Goal: Information Seeking & Learning: Learn about a topic

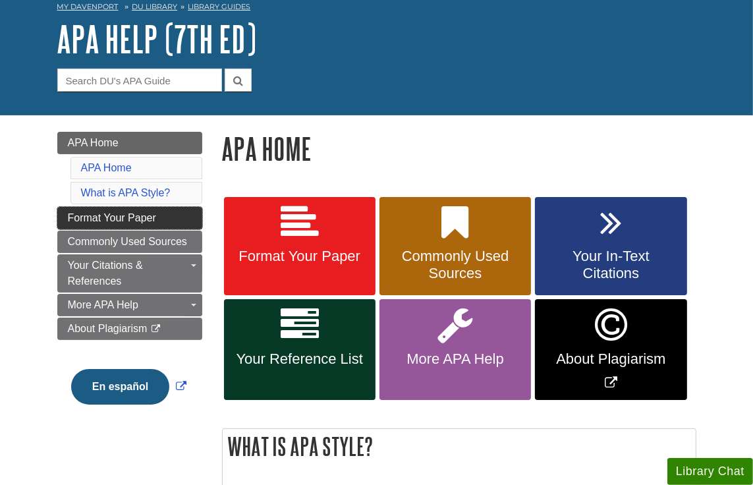
scroll to position [66, 0]
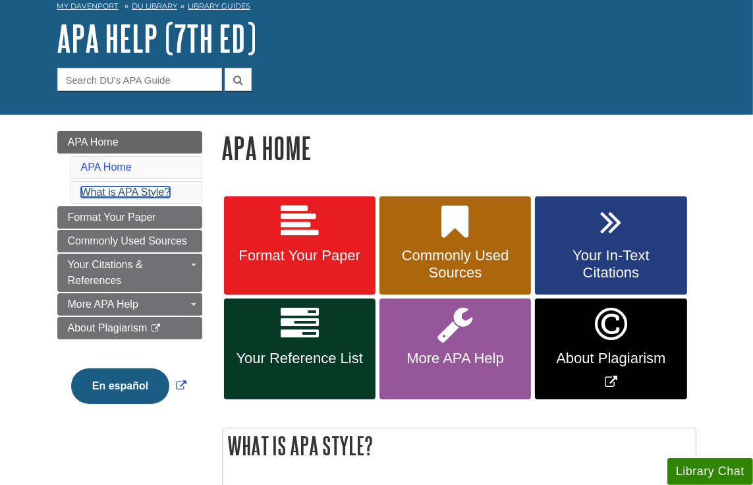
click at [122, 191] on link "What is APA Style?" at bounding box center [126, 191] width 90 height 11
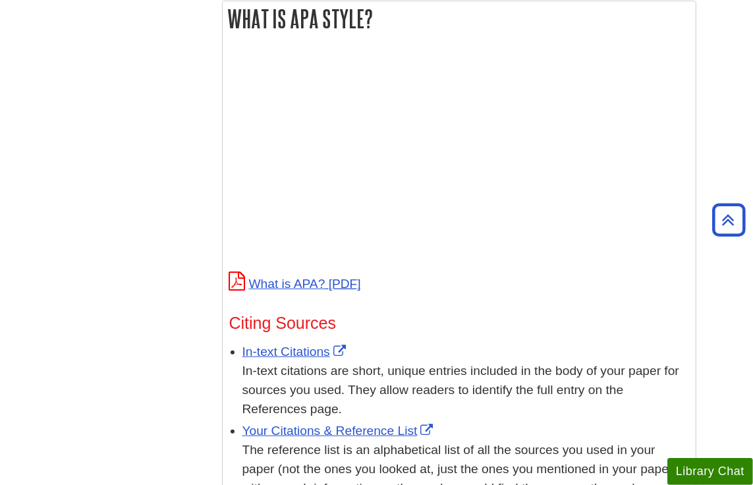
click at [147, 306] on div "Menu APA Home APA Home What is APA Style? Format Your Paper Commonly Used Sourc…" at bounding box center [376, 292] width 658 height 1209
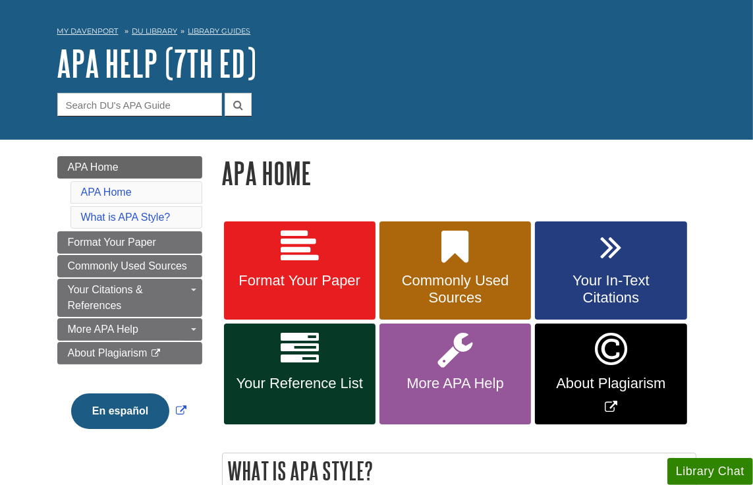
scroll to position [97, 0]
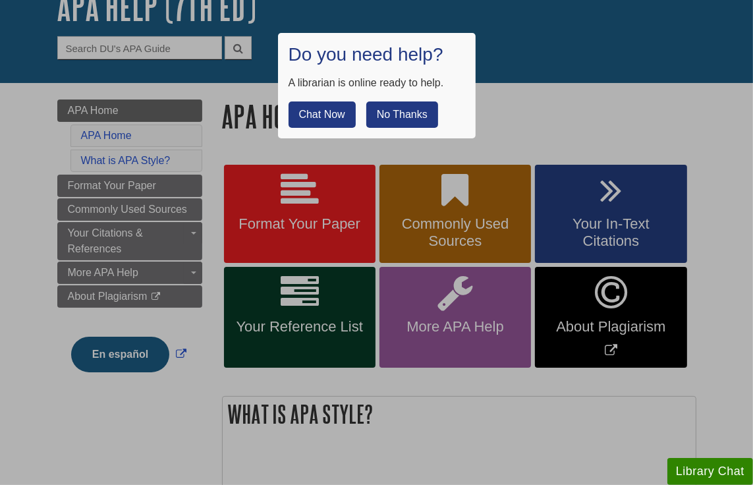
click at [401, 112] on button "No Thanks" at bounding box center [402, 114] width 72 height 26
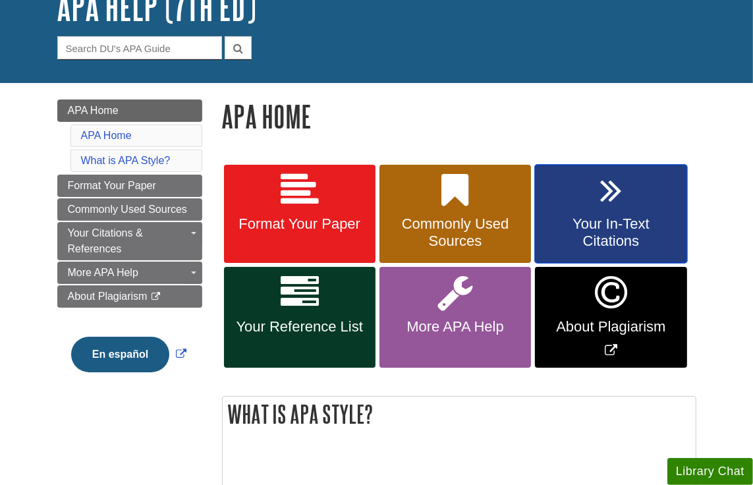
click at [595, 223] on span "Your In-Text Citations" at bounding box center [611, 232] width 132 height 34
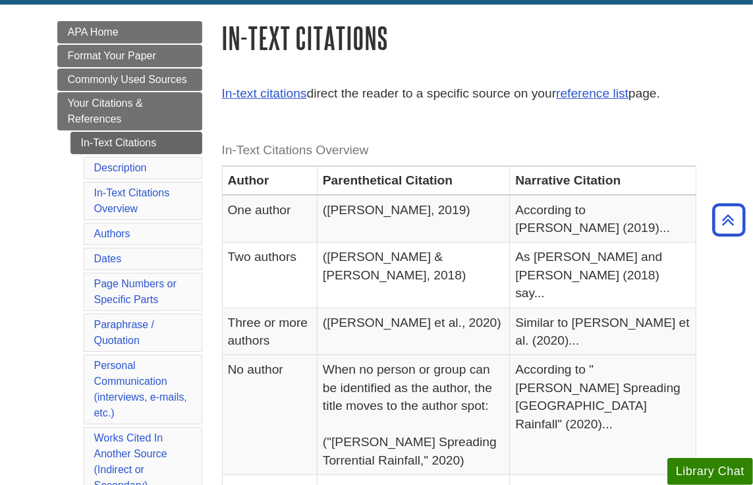
scroll to position [153, 0]
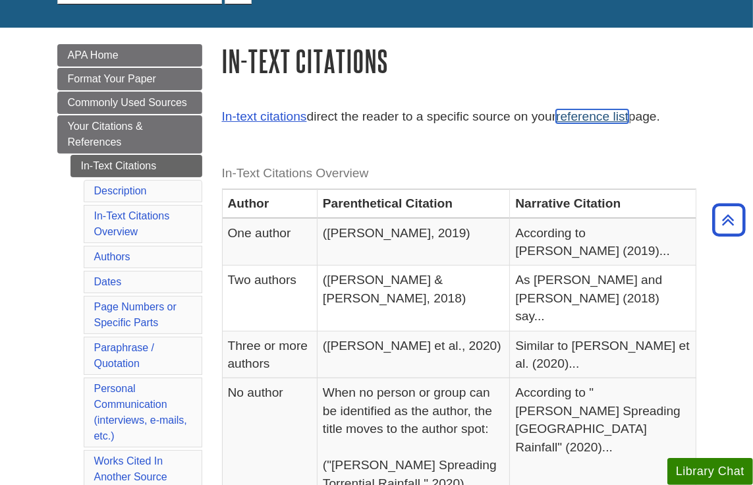
click at [577, 120] on link "reference list" at bounding box center [592, 116] width 72 height 14
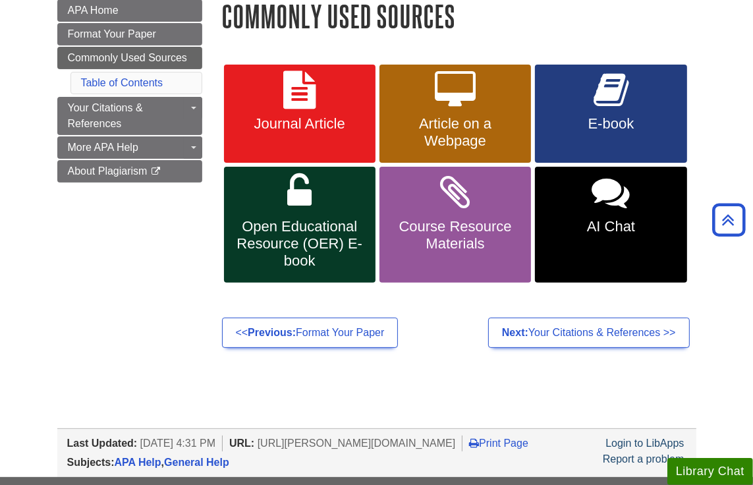
scroll to position [132, 0]
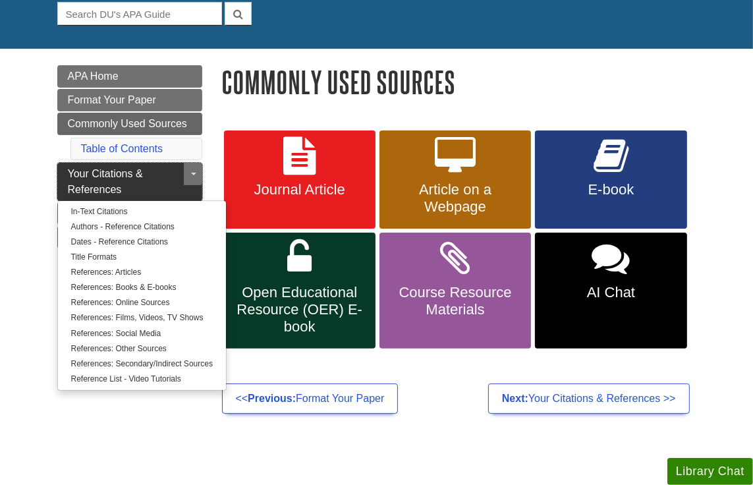
click at [113, 175] on span "Your Citations & References" at bounding box center [105, 181] width 75 height 27
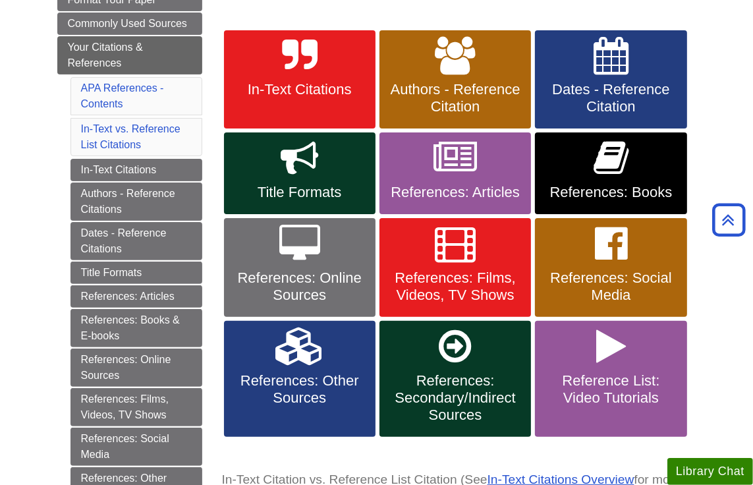
scroll to position [263, 0]
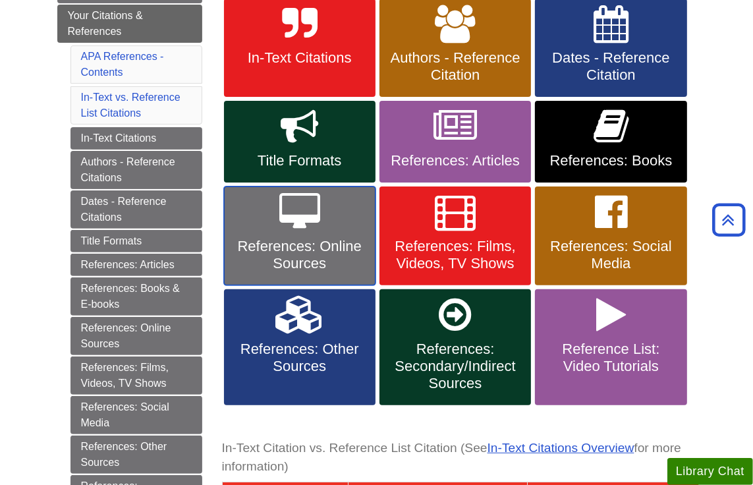
click at [305, 257] on span "References: Online Sources" at bounding box center [300, 255] width 132 height 34
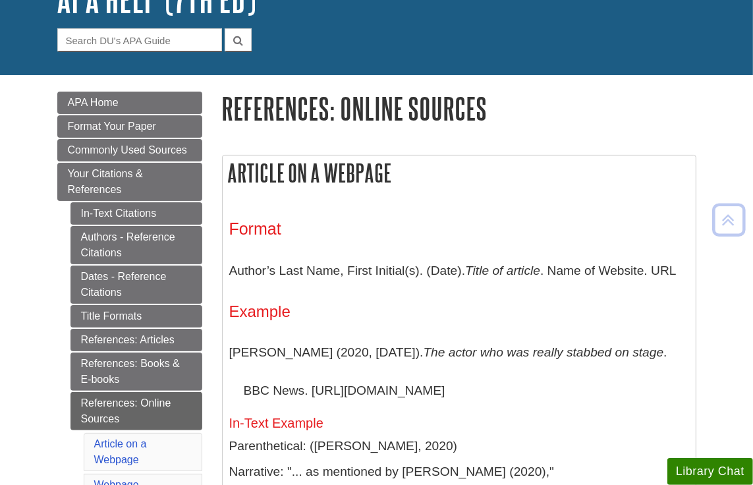
scroll to position [198, 0]
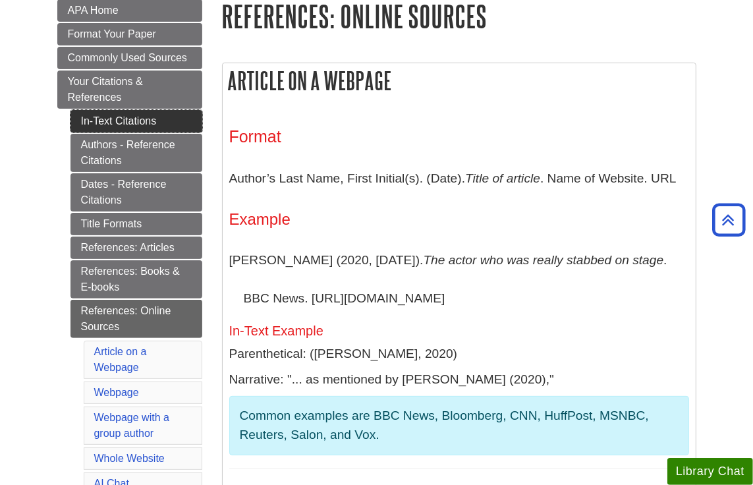
click at [124, 120] on link "In-Text Citations" at bounding box center [136, 121] width 132 height 22
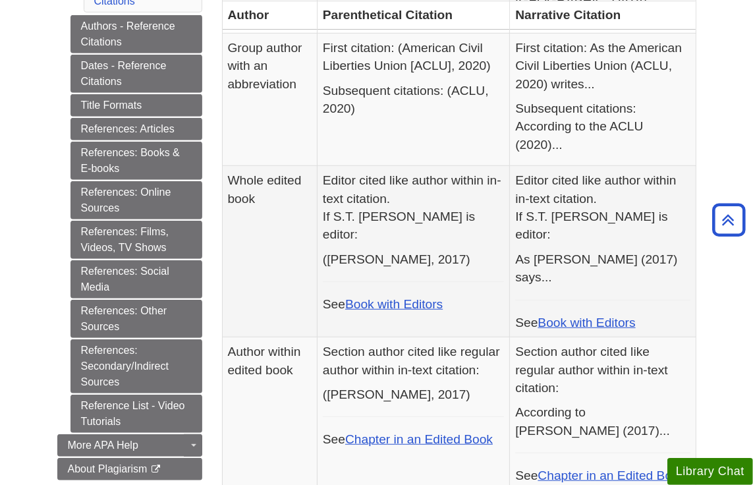
scroll to position [724, 0]
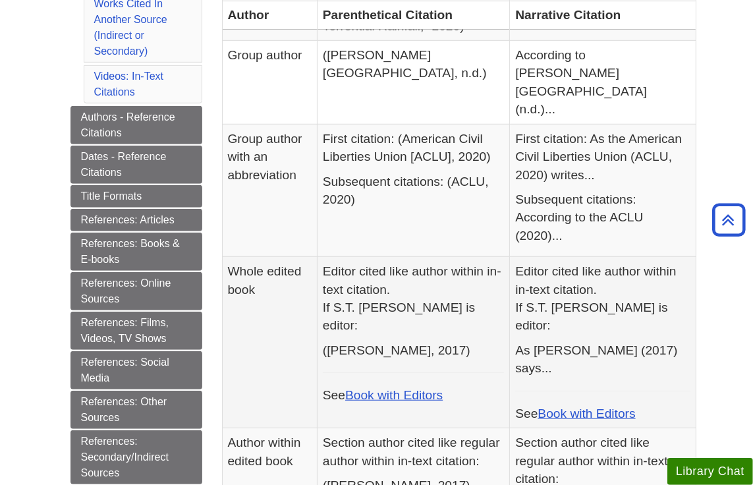
scroll to position [658, 0]
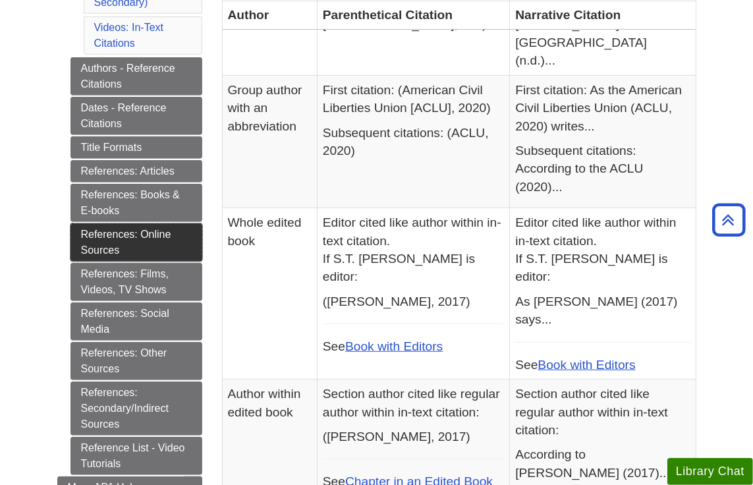
click at [124, 232] on link "References: Online Sources" at bounding box center [136, 242] width 132 height 38
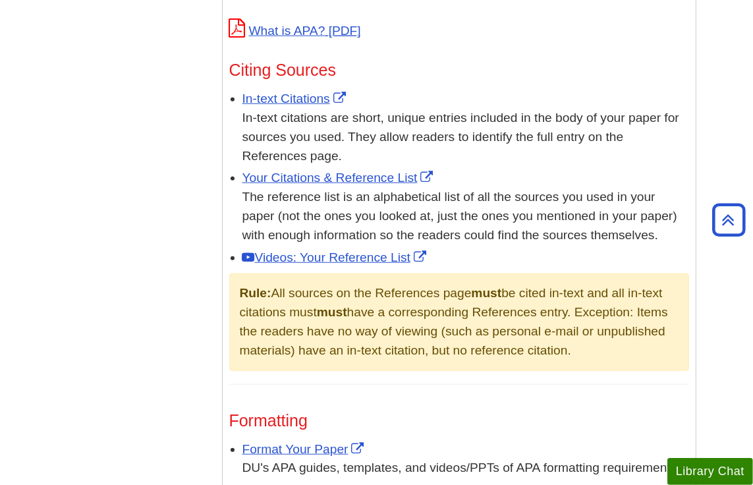
scroll to position [724, 0]
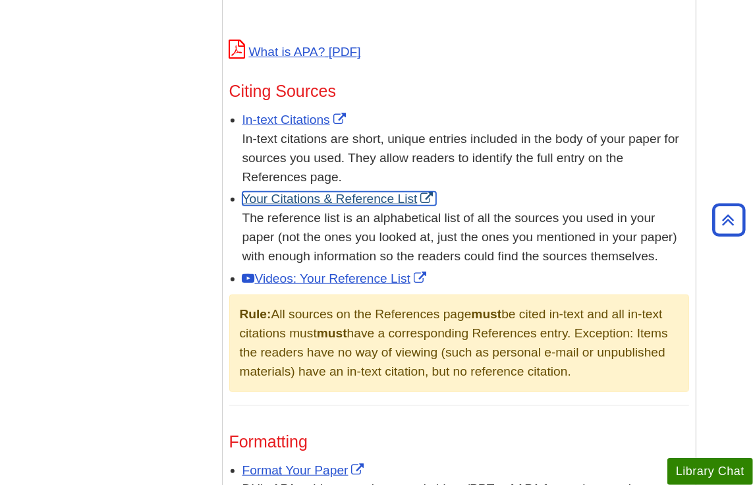
click at [312, 201] on link "Your Citations & Reference List" at bounding box center [339, 199] width 194 height 14
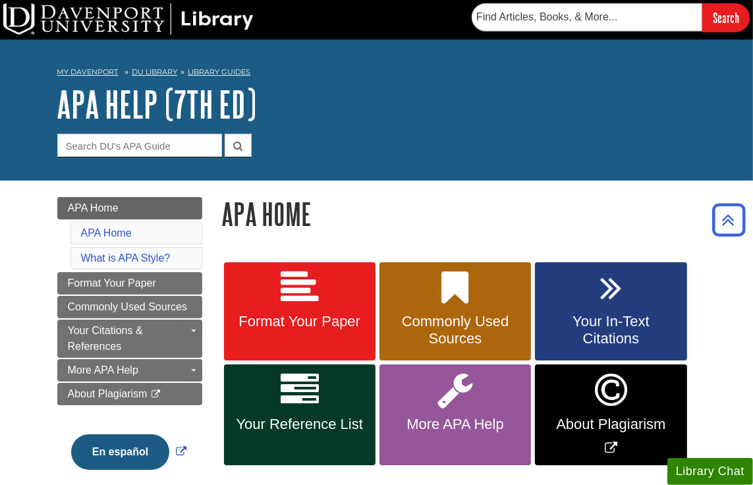
scroll to position [0, 0]
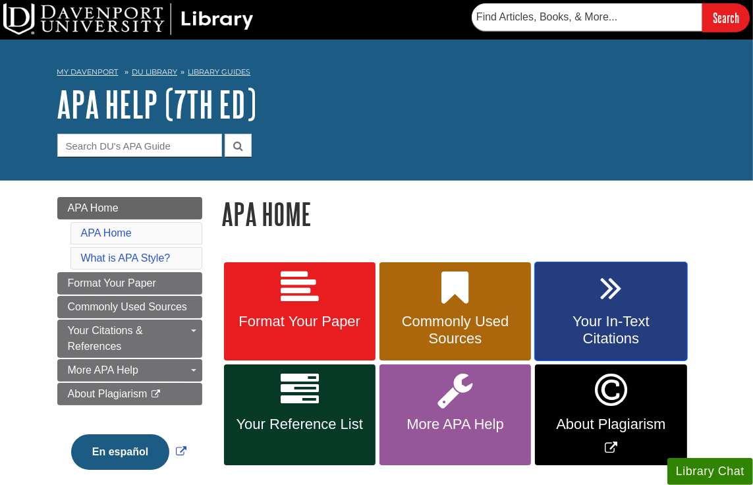
click at [591, 319] on span "Your In-Text Citations" at bounding box center [611, 330] width 132 height 34
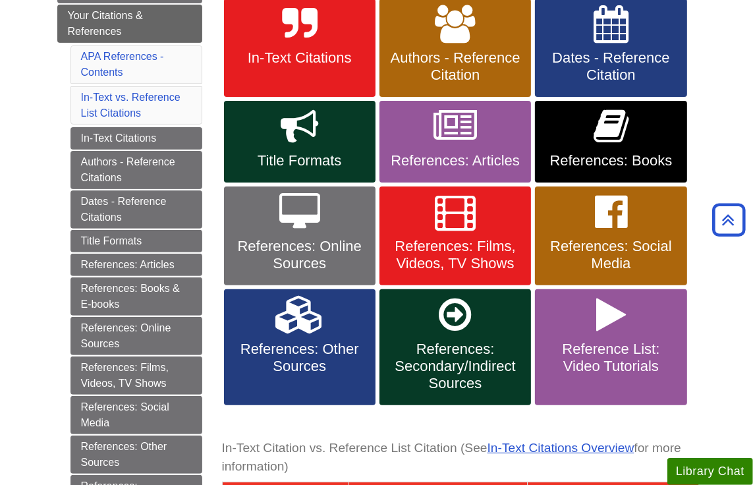
scroll to position [198, 0]
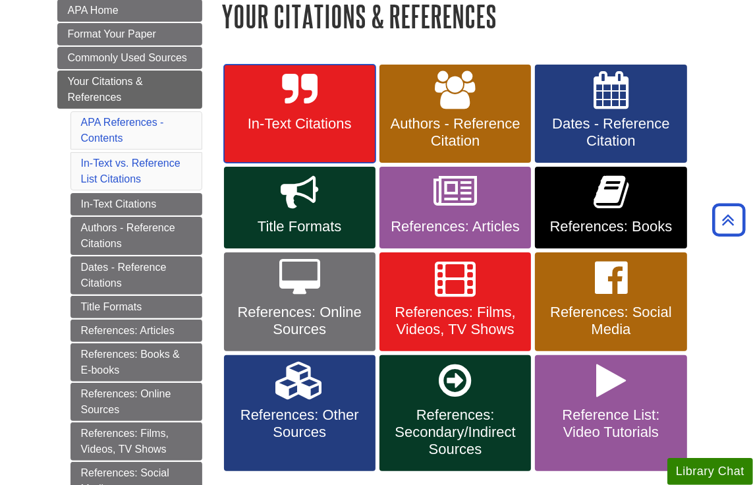
click at [309, 122] on span "In-Text Citations" at bounding box center [300, 123] width 132 height 17
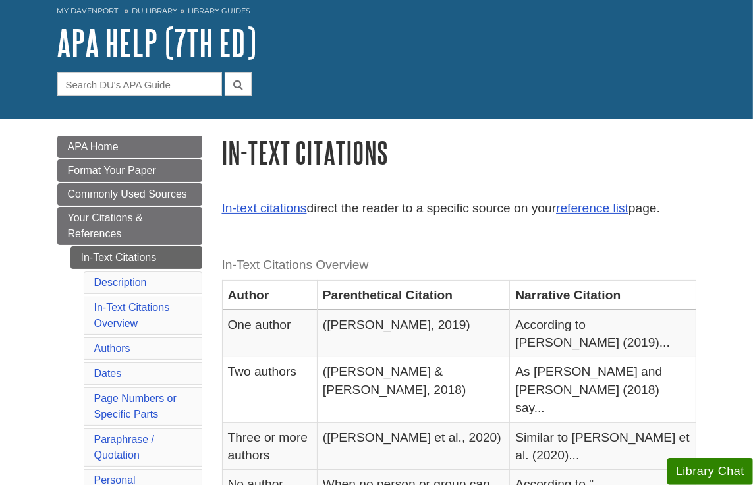
scroll to position [132, 0]
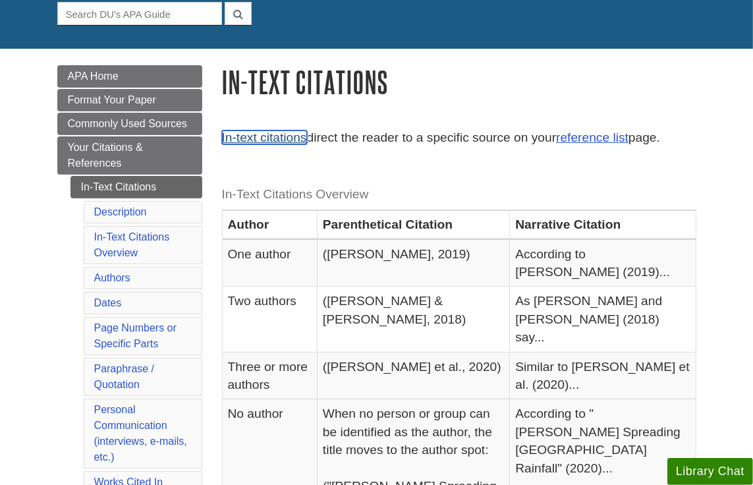
click at [280, 142] on link "In-text citations" at bounding box center [264, 137] width 85 height 14
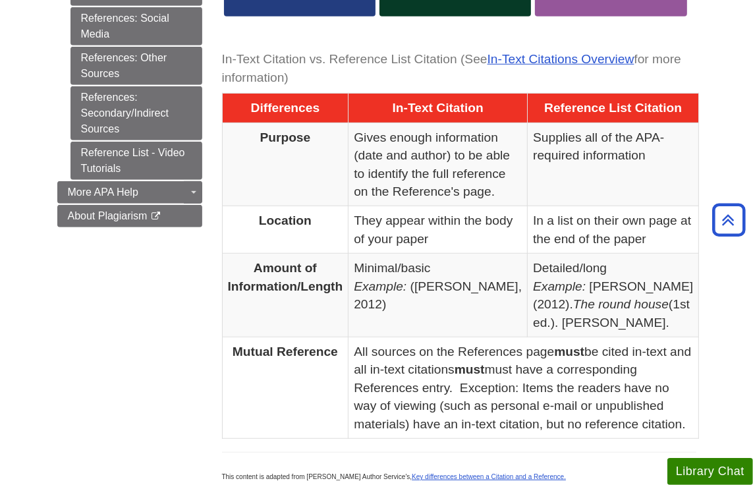
scroll to position [629, 0]
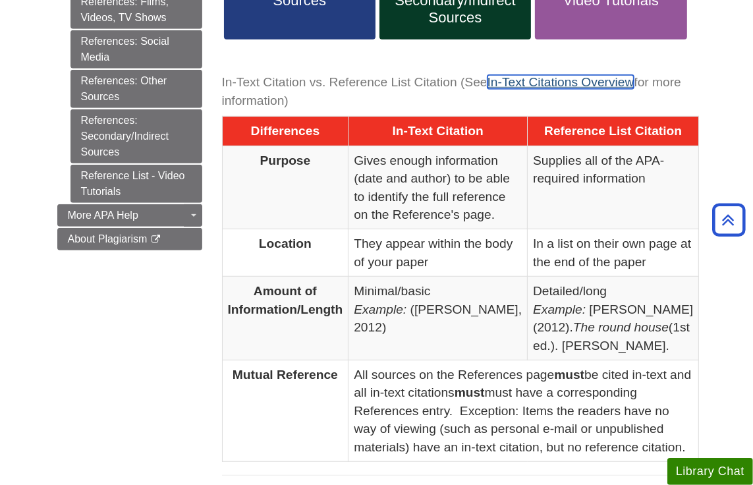
click at [560, 75] on link "In-Text Citations Overview" at bounding box center [560, 82] width 147 height 14
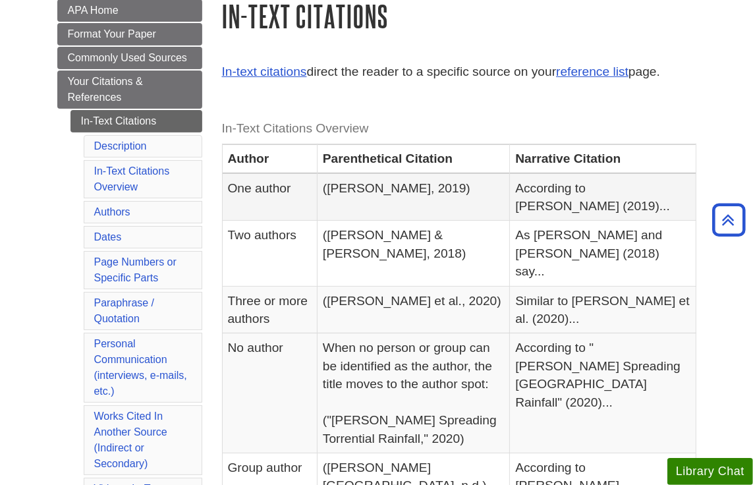
scroll to position [263, 0]
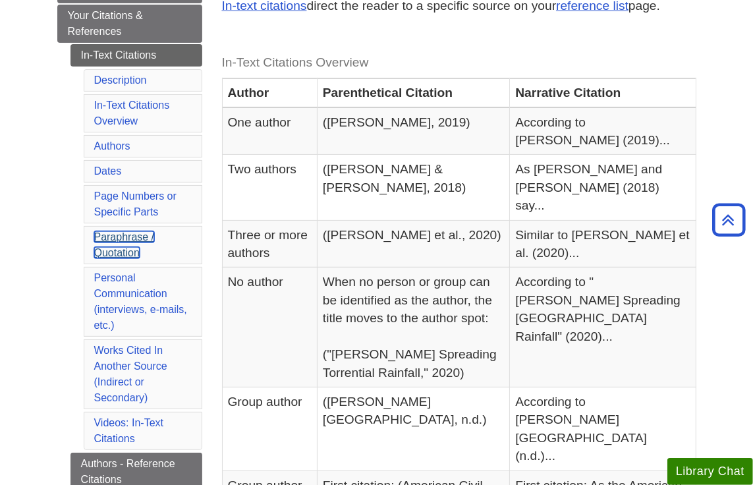
click at [115, 249] on link "Paraphrase / Quotation" at bounding box center [124, 244] width 61 height 27
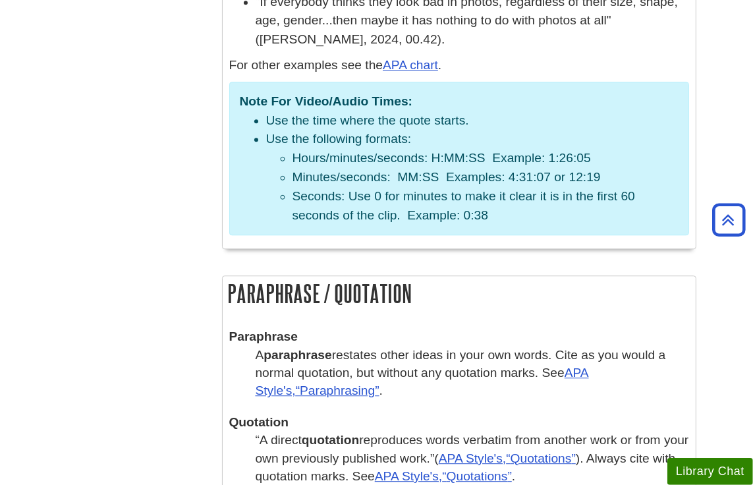
scroll to position [2699, 0]
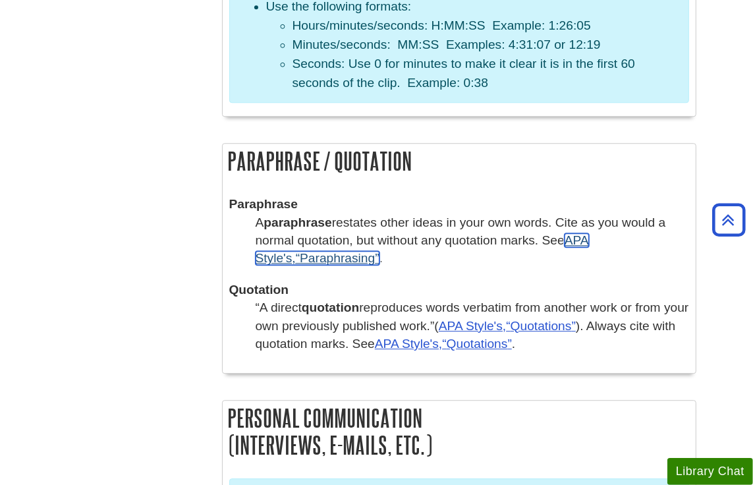
click at [581, 233] on link "APA Style's, Paraphrasing" at bounding box center [421, 249] width 333 height 32
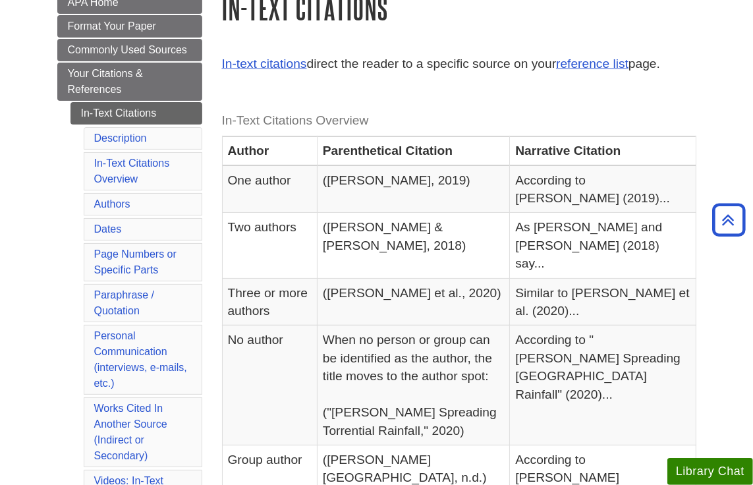
scroll to position [198, 0]
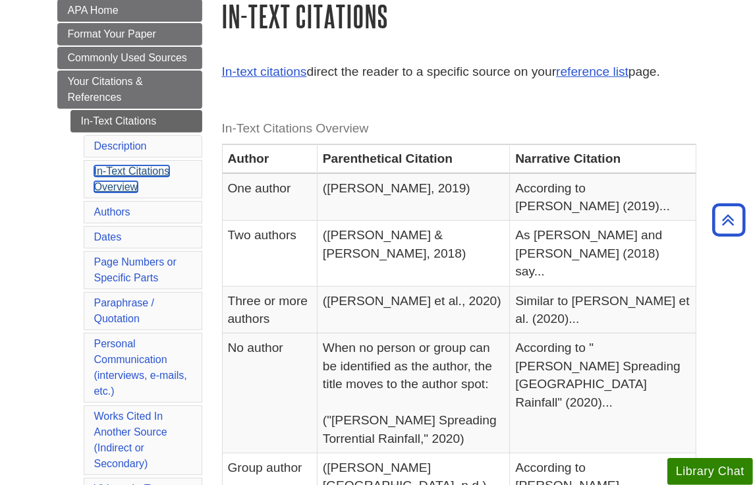
click at [120, 182] on link "In-Text Citations Overview" at bounding box center [132, 178] width 76 height 27
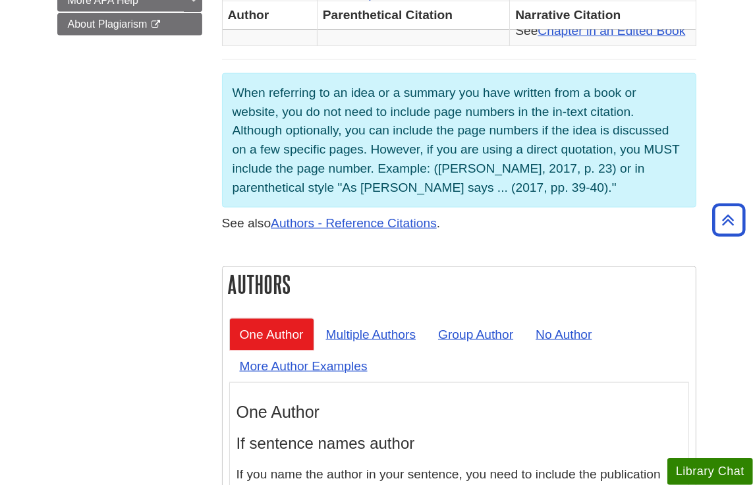
scroll to position [1169, 0]
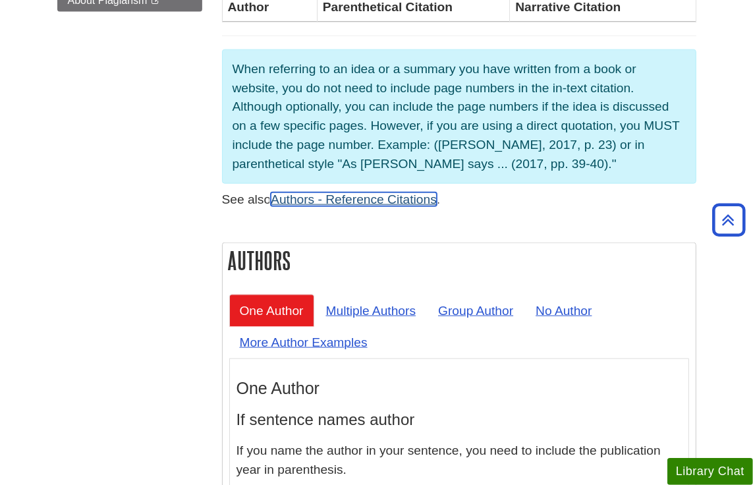
click at [349, 192] on link "Authors - Reference Citations" at bounding box center [354, 199] width 166 height 14
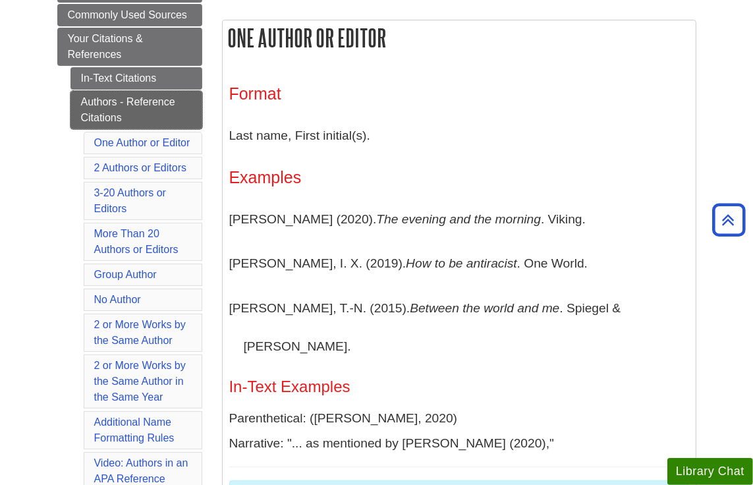
scroll to position [263, 0]
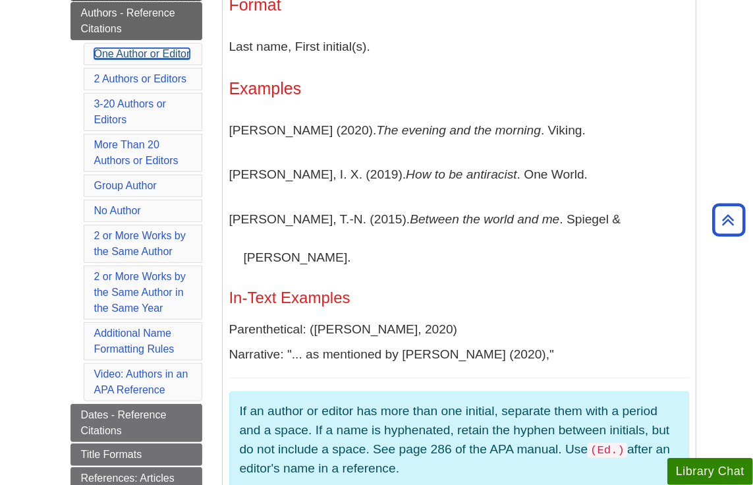
click at [163, 52] on link "One Author or Editor" at bounding box center [142, 53] width 96 height 11
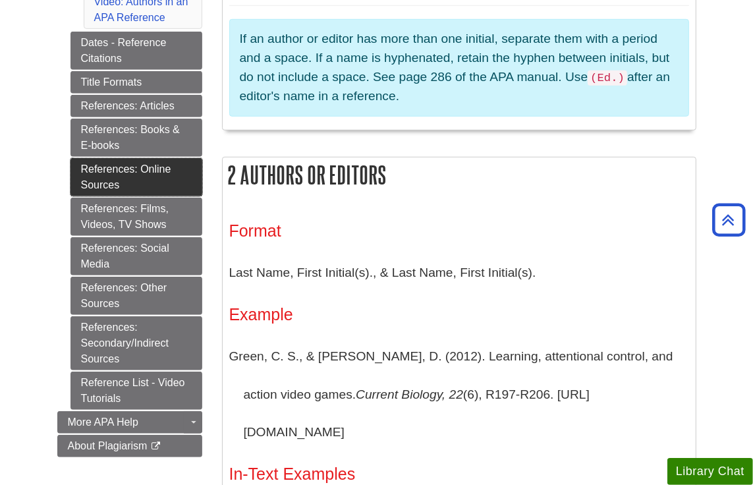
scroll to position [722, 0]
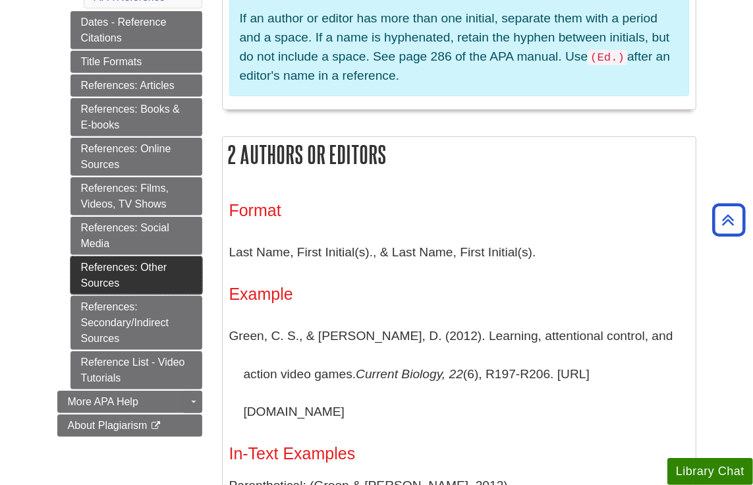
click at [149, 267] on link "References: Other Sources" at bounding box center [136, 275] width 132 height 38
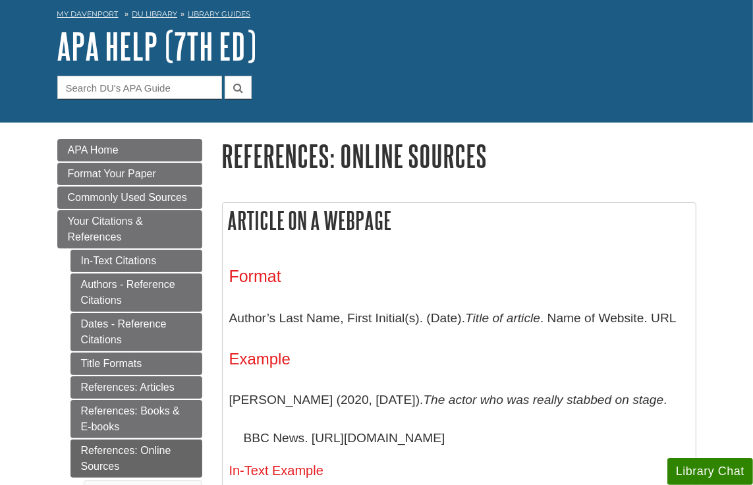
scroll to position [198, 0]
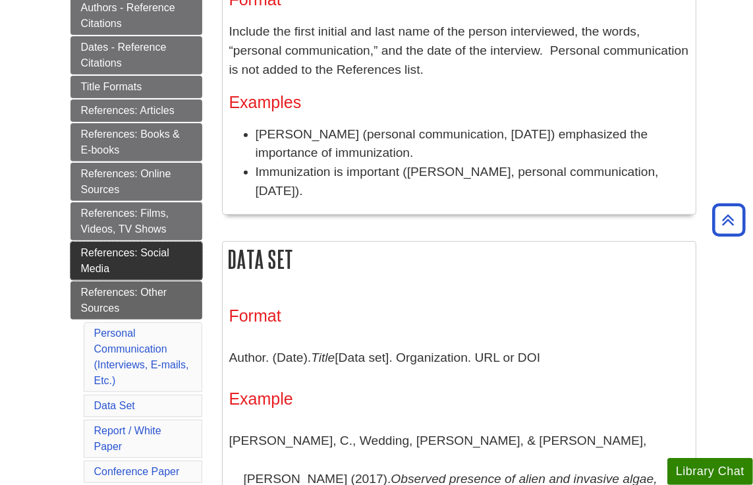
scroll to position [329, 0]
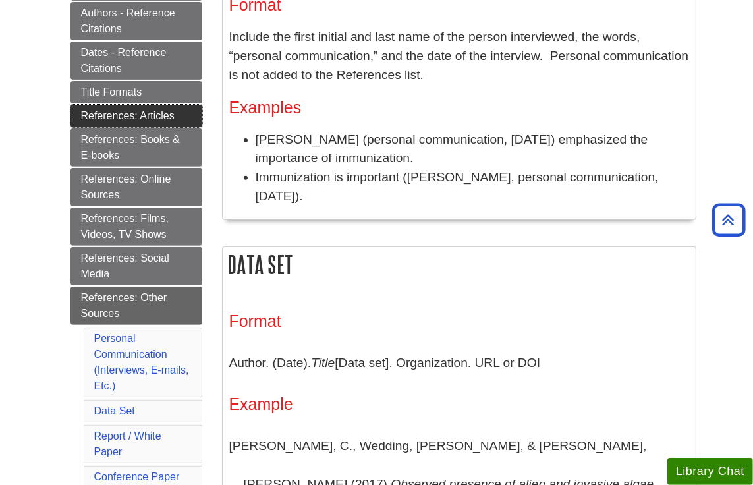
click at [126, 113] on link "References: Articles" at bounding box center [136, 116] width 132 height 22
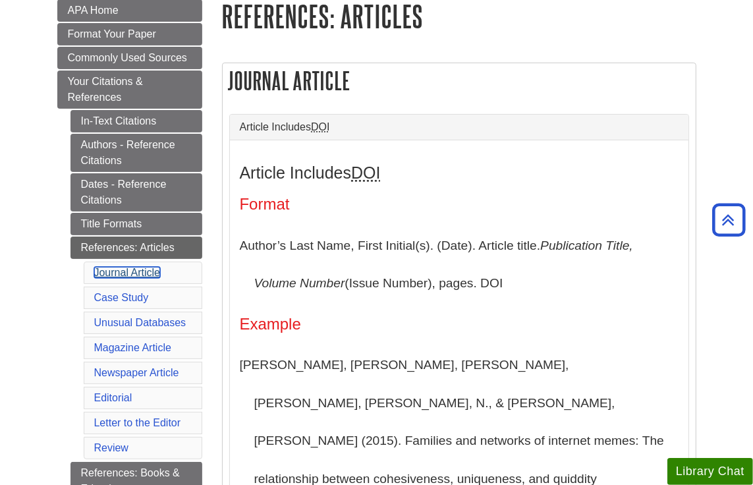
click at [140, 271] on link "Journal Article" at bounding box center [127, 272] width 66 height 11
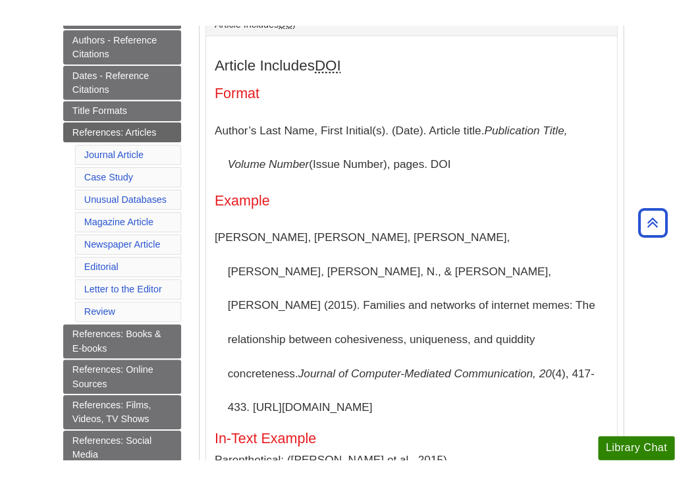
scroll to position [327, 0]
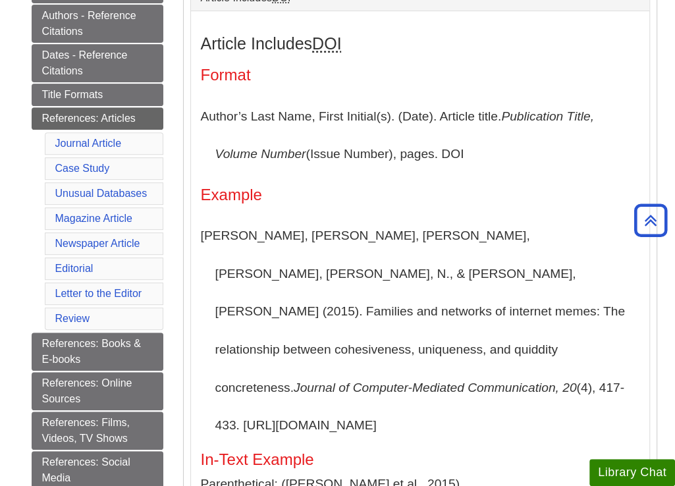
click at [460, 206] on div "Article Includes DOI Format Author’s Last Name, First Initial(s). (Date). Artic…" at bounding box center [420, 316] width 438 height 564
click at [424, 194] on h4 "Example" at bounding box center [420, 194] width 438 height 17
click at [79, 113] on link "References: Articles" at bounding box center [98, 118] width 132 height 22
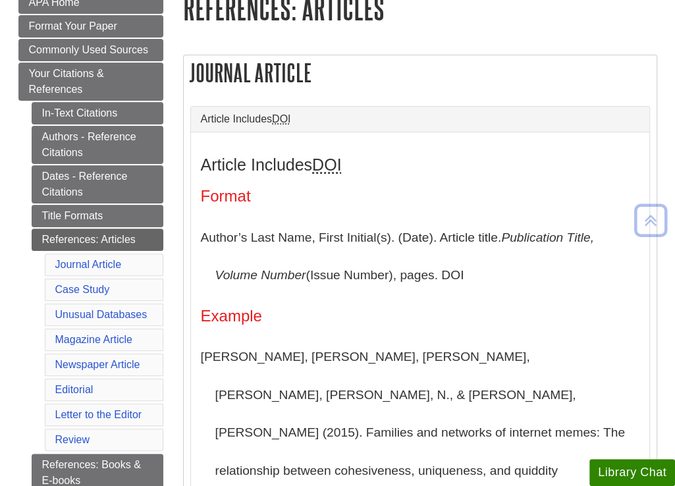
scroll to position [263, 0]
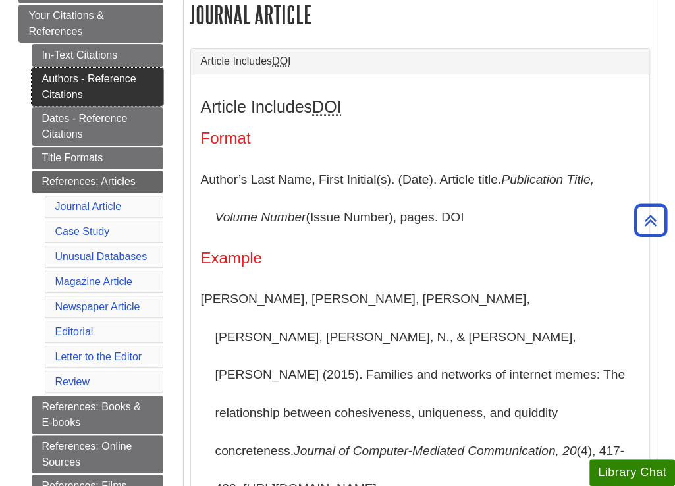
click at [71, 90] on link "Authors - Reference Citations" at bounding box center [98, 87] width 132 height 38
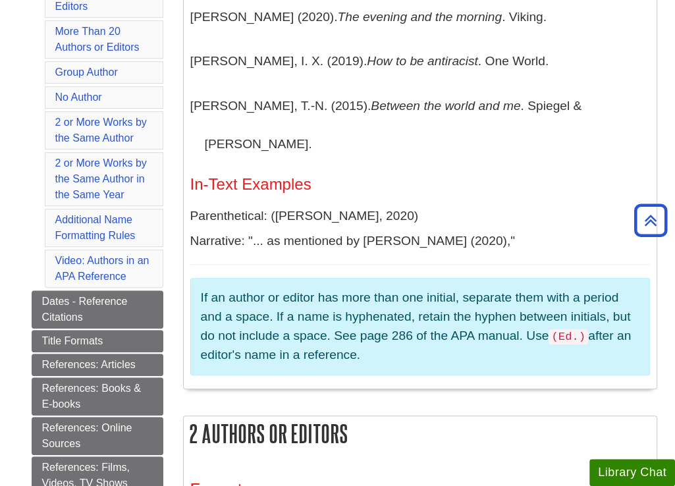
scroll to position [461, 0]
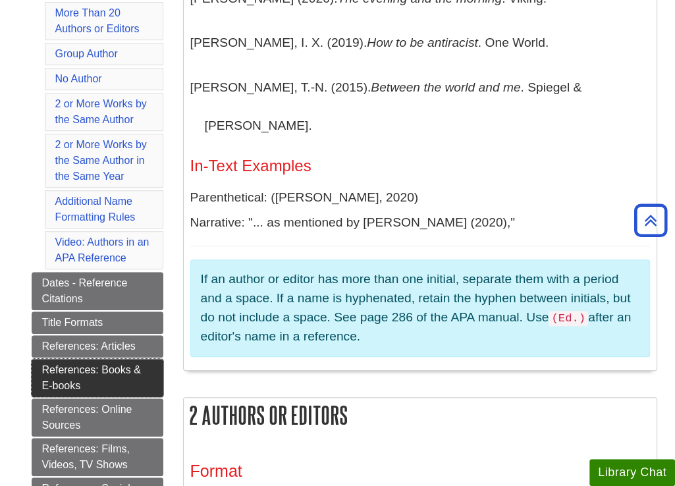
click at [61, 376] on link "References: Books & E-books" at bounding box center [98, 378] width 132 height 38
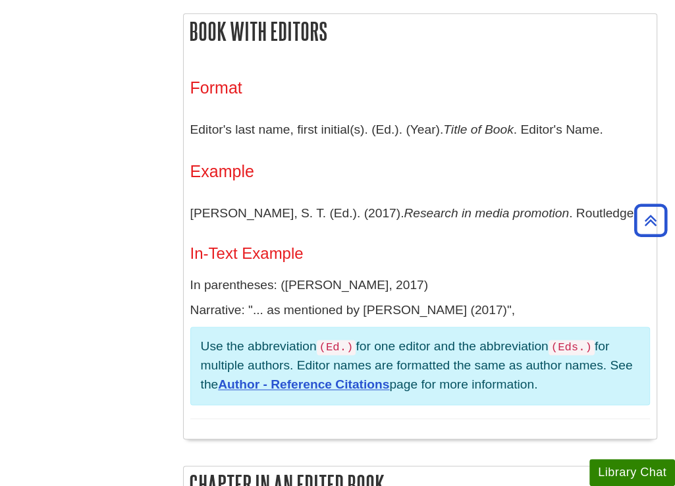
scroll to position [1251, 0]
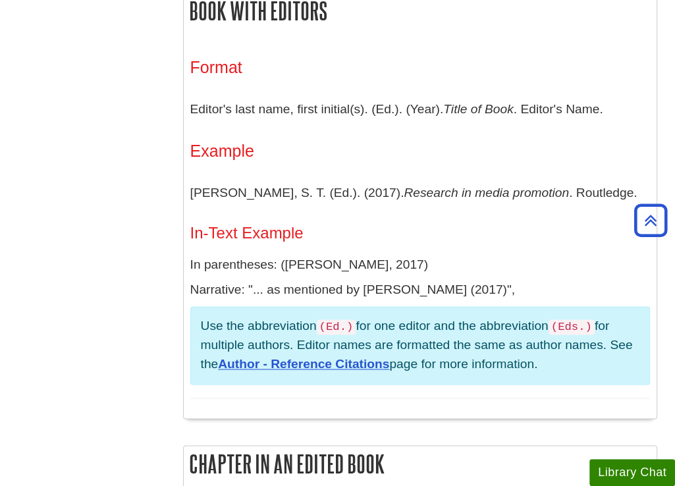
click at [469, 139] on div "Format Editor's last name, first initial(s). (Ed.). (Year). Title of Book . Edi…" at bounding box center [420, 228] width 460 height 340
click at [516, 134] on div "Format Editor's last name, first initial(s). (Ed.). (Year). Title of Book . Edi…" at bounding box center [420, 228] width 460 height 340
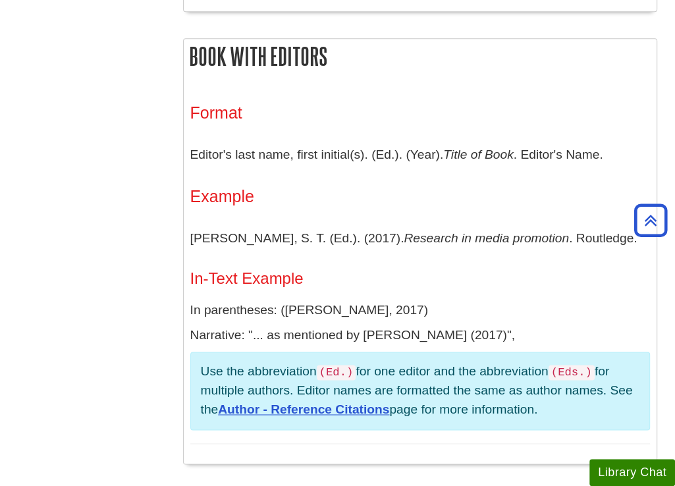
scroll to position [1185, 0]
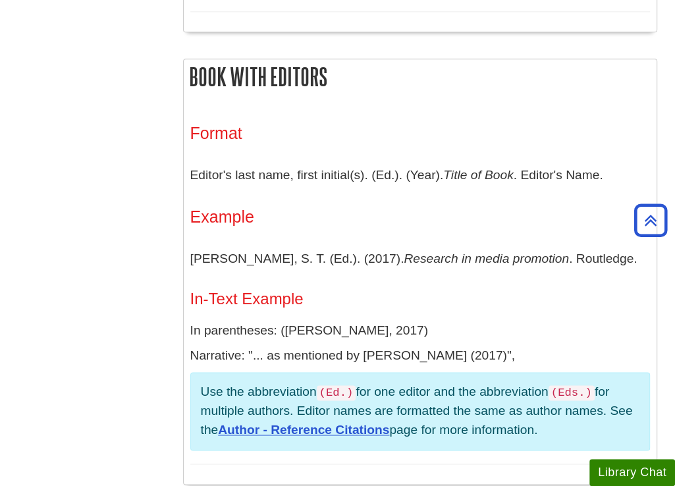
click at [402, 124] on h3 "Format" at bounding box center [420, 133] width 460 height 19
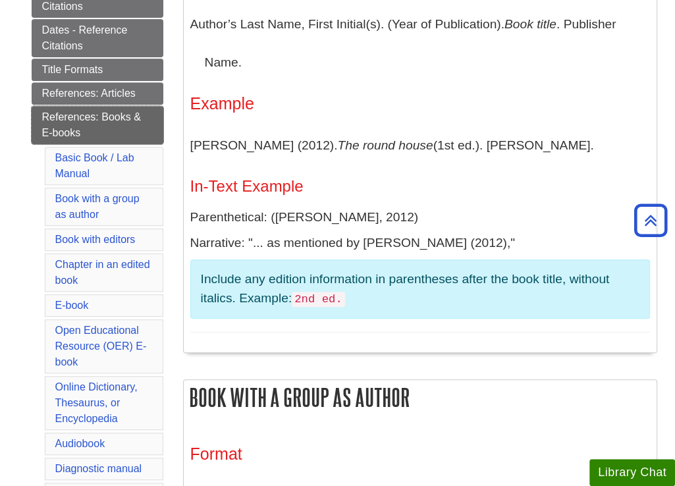
scroll to position [329, 0]
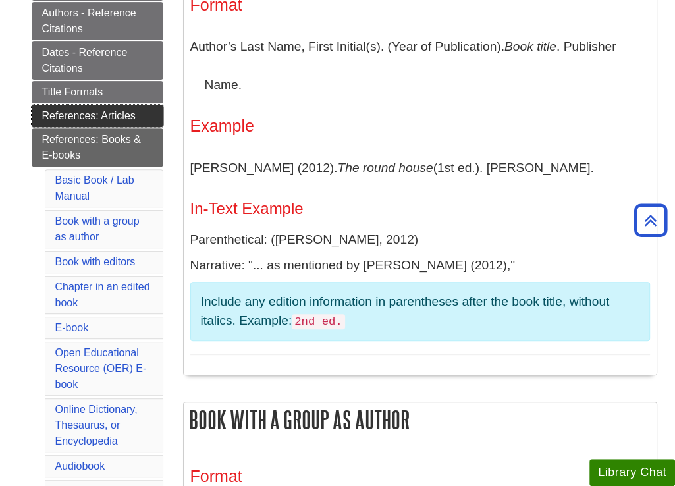
click at [113, 117] on link "References: Articles" at bounding box center [98, 116] width 132 height 22
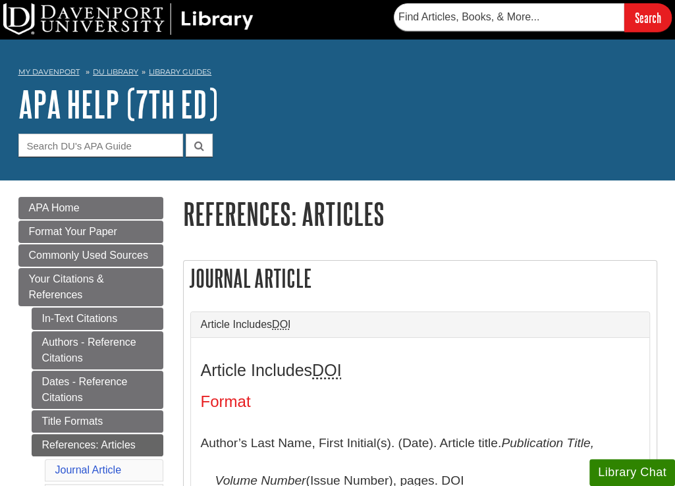
click at [387, 275] on h2 "Journal Article" at bounding box center [420, 278] width 473 height 35
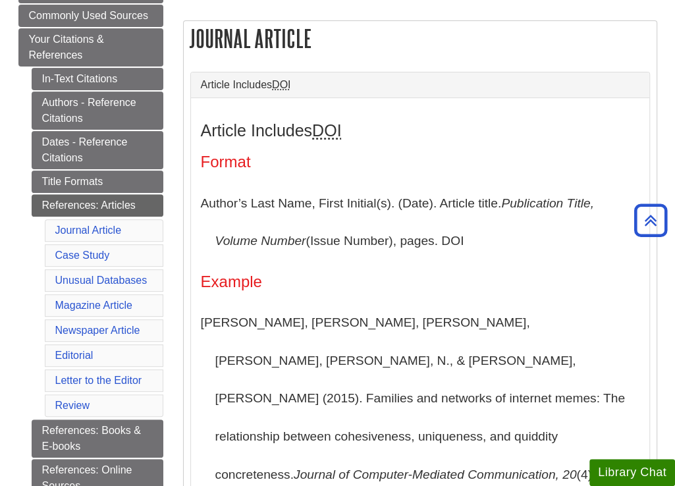
scroll to position [263, 0]
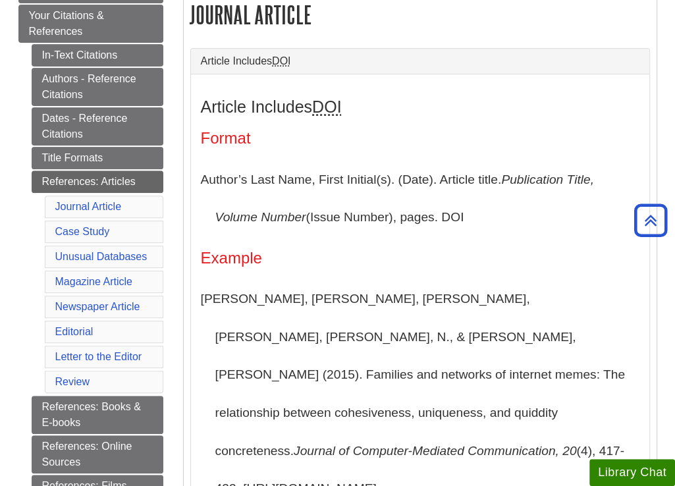
click at [437, 270] on div "Article Includes DOI Format Author’s Last Name, First Initial(s). (Date). Artic…" at bounding box center [420, 379] width 438 height 564
click at [442, 119] on div "Article Includes DOI Format Author’s Last Name, First Initial(s). (Date). Artic…" at bounding box center [420, 379] width 438 height 564
click at [428, 246] on div "Article Includes DOI Format Author’s Last Name, First Initial(s). (Date). Artic…" at bounding box center [420, 379] width 438 height 564
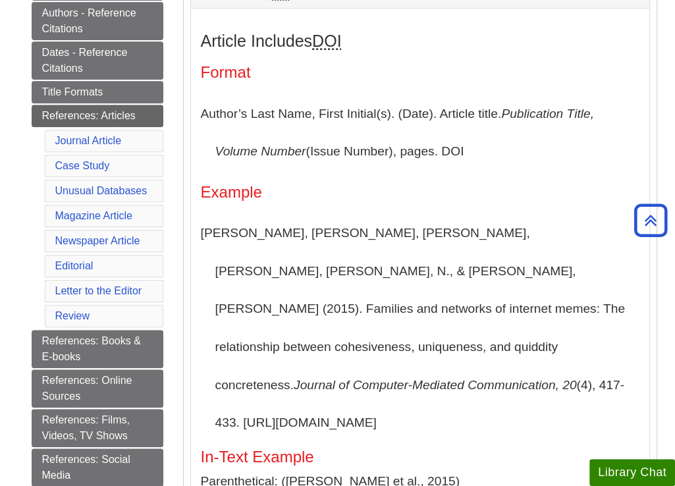
click at [456, 190] on h4 "Example" at bounding box center [420, 192] width 438 height 17
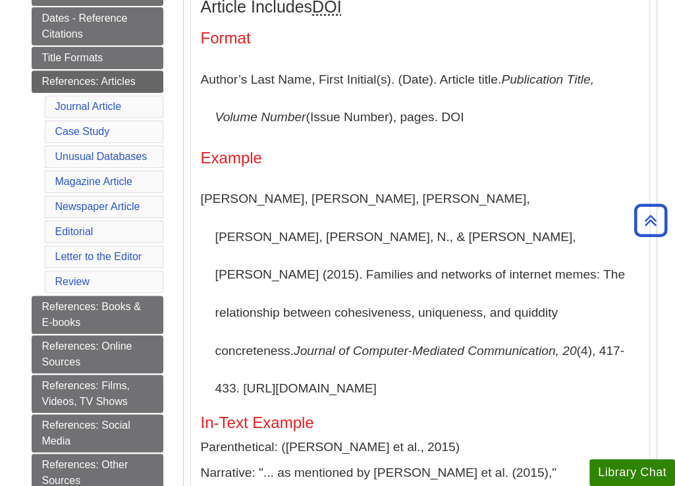
scroll to position [395, 0]
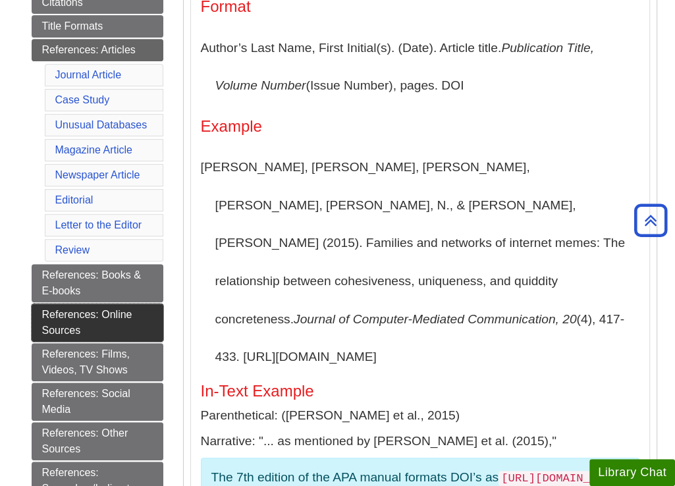
click at [77, 313] on link "References: Online Sources" at bounding box center [98, 323] width 132 height 38
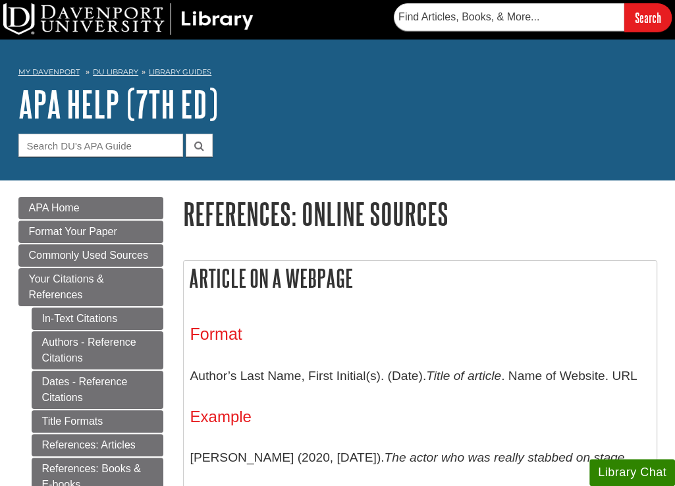
click at [535, 297] on div "Article on a Webpage Format Author’s Last Name, First Initial(s). (Date). Title…" at bounding box center [420, 473] width 474 height 427
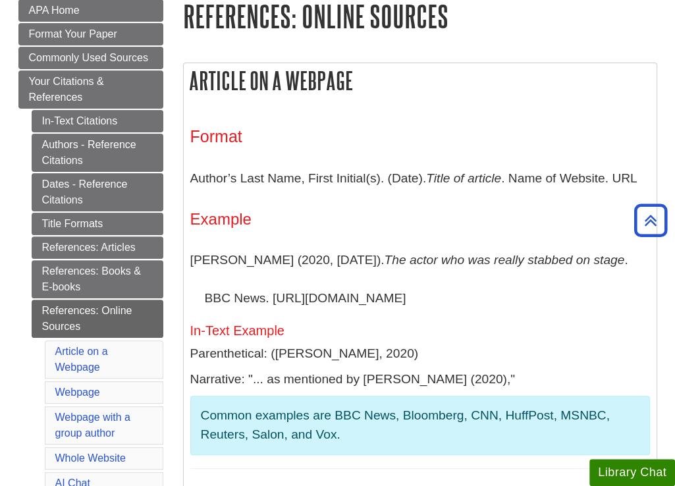
scroll to position [263, 0]
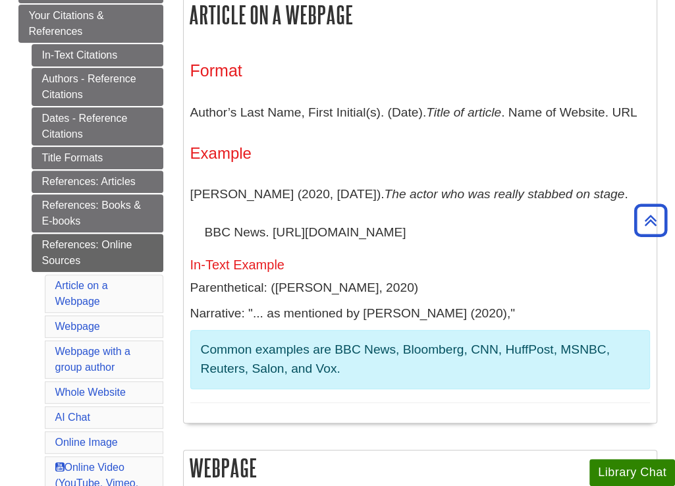
click at [487, 268] on h5 "In-Text Example" at bounding box center [420, 264] width 460 height 14
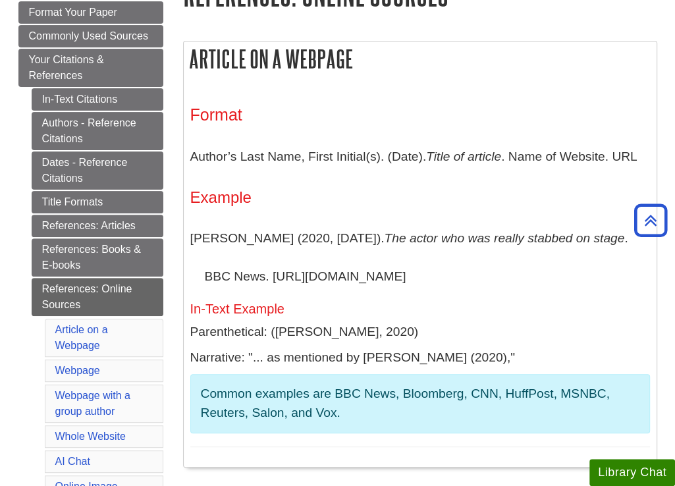
scroll to position [198, 0]
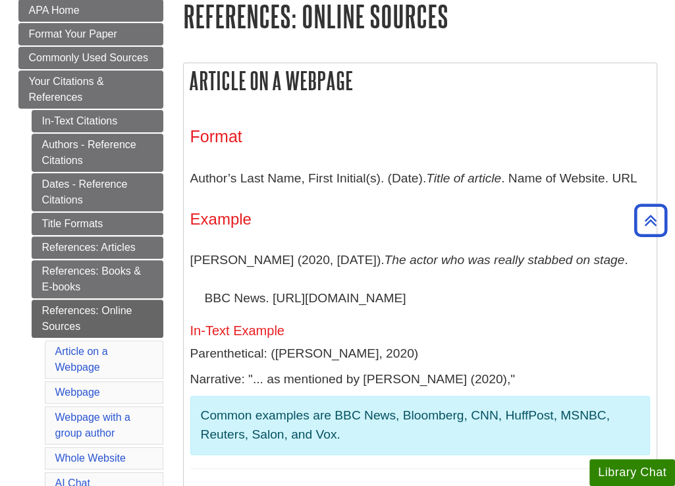
click at [464, 228] on h4 "Example" at bounding box center [420, 219] width 460 height 17
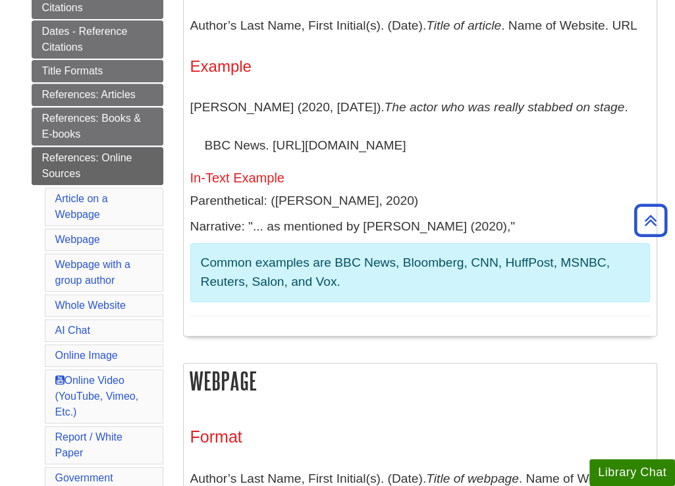
scroll to position [329, 0]
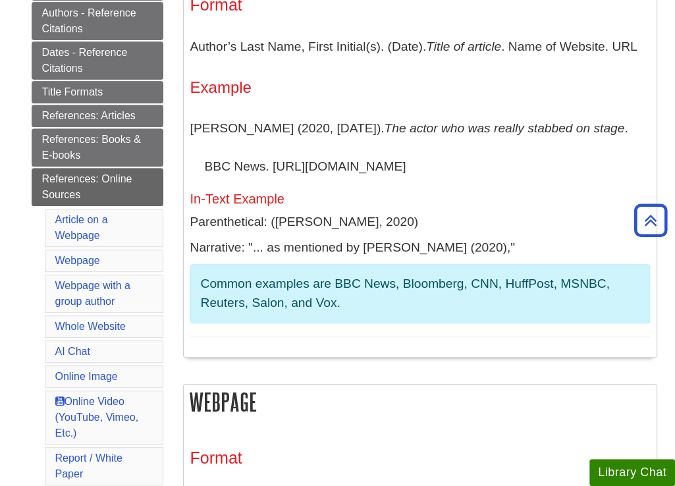
click at [74, 264] on li "Webpage" at bounding box center [104, 261] width 119 height 22
click at [78, 255] on link "Webpage" at bounding box center [77, 260] width 45 height 11
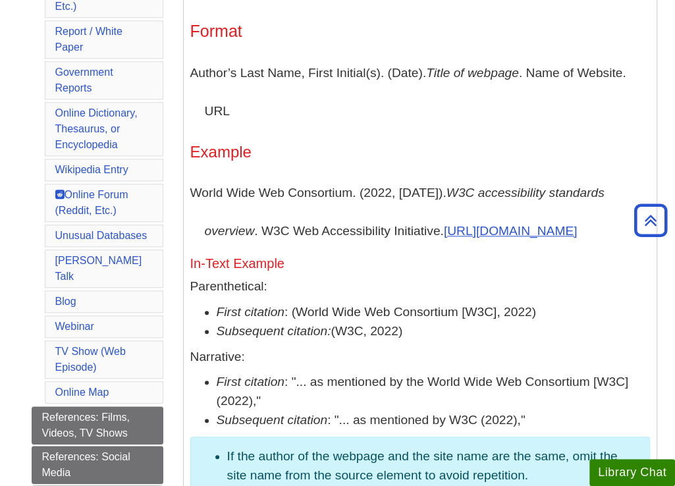
scroll to position [779, 0]
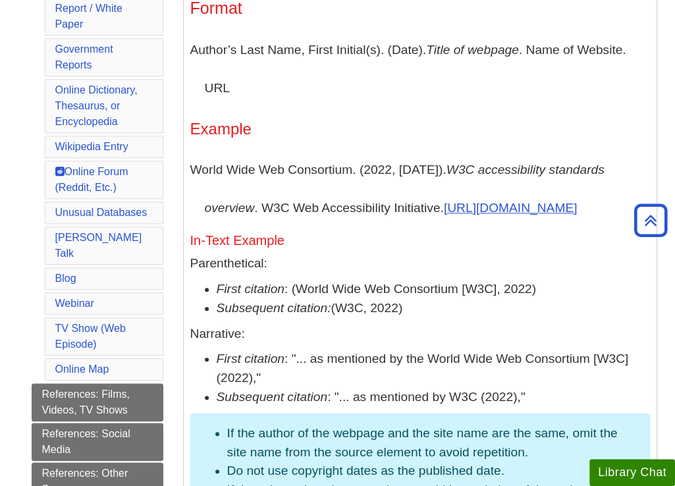
click at [446, 248] on h5 "In-Text Example" at bounding box center [420, 240] width 460 height 14
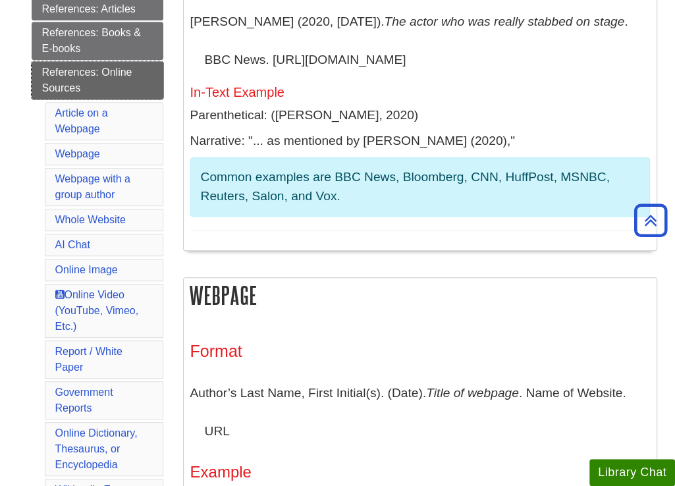
scroll to position [384, 0]
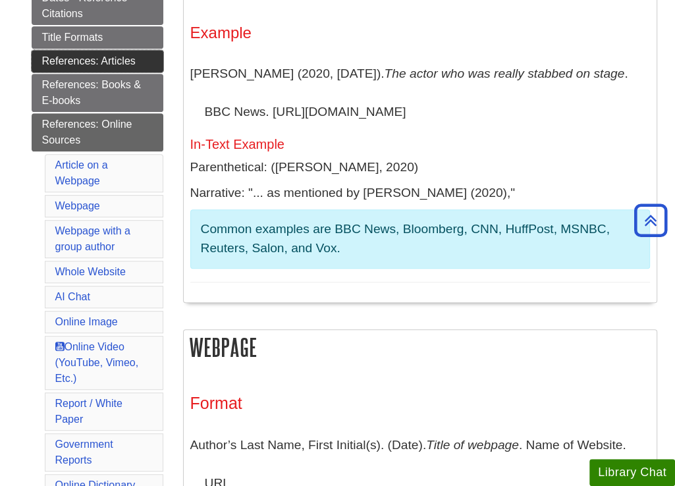
click at [111, 58] on link "References: Articles" at bounding box center [98, 61] width 132 height 22
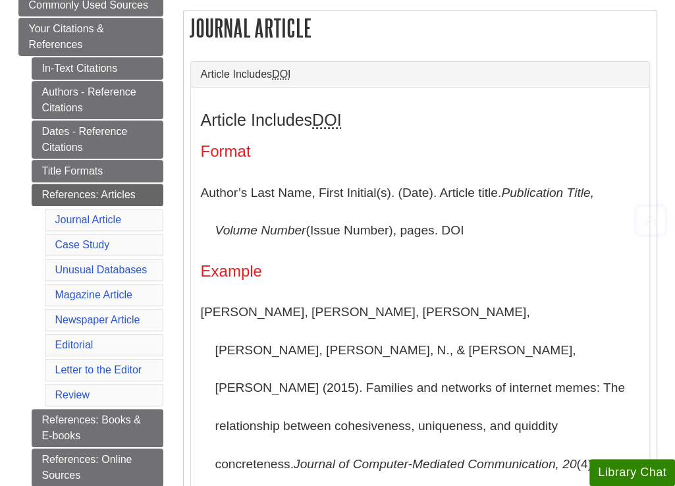
scroll to position [263, 0]
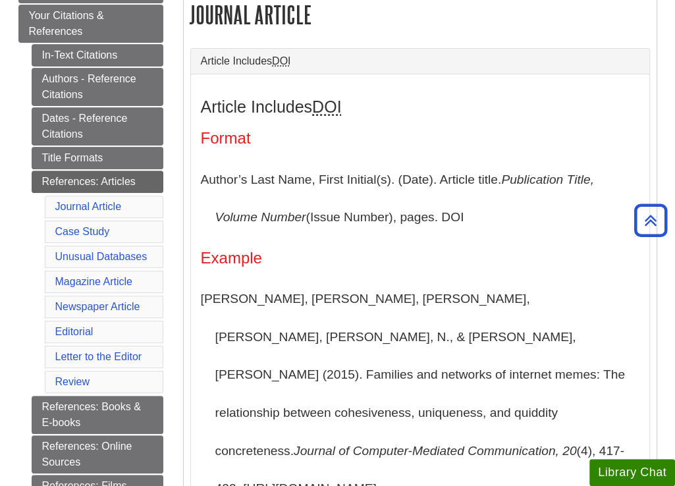
click at [436, 250] on div "Article Includes DOI Format Author’s Last Name, First Initial(s). (Date). Artic…" at bounding box center [420, 379] width 438 height 564
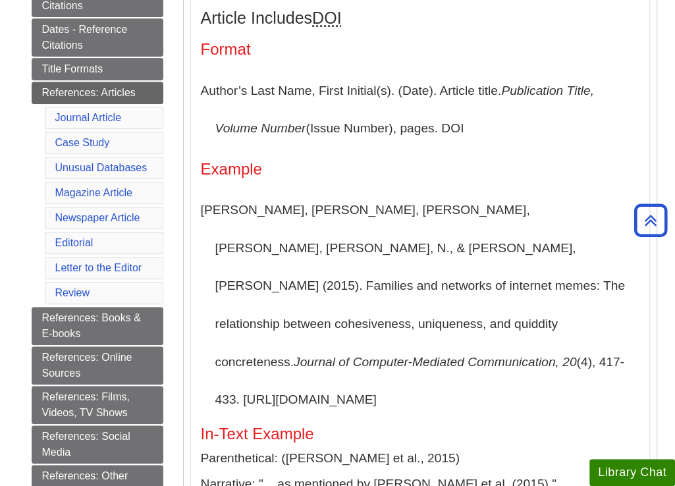
scroll to position [329, 0]
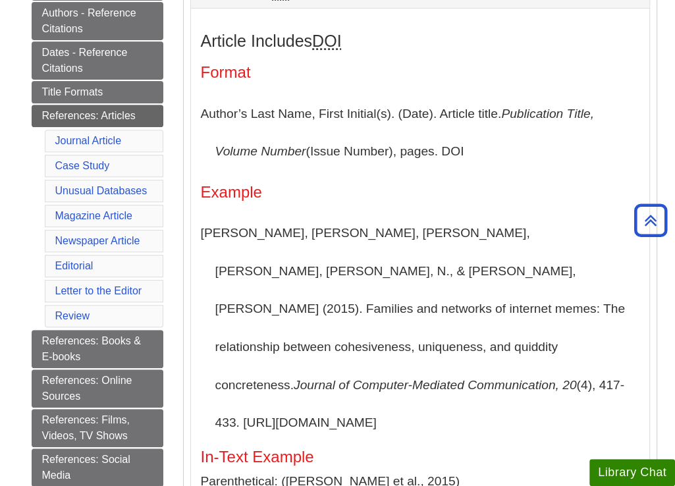
click at [368, 213] on div "Article Includes DOI Format Author’s Last Name, First Initial(s). (Date). Artic…" at bounding box center [420, 314] width 438 height 564
click at [511, 174] on div "Article Includes DOI Format Author’s Last Name, First Initial(s). (Date). Artic…" at bounding box center [420, 314] width 438 height 564
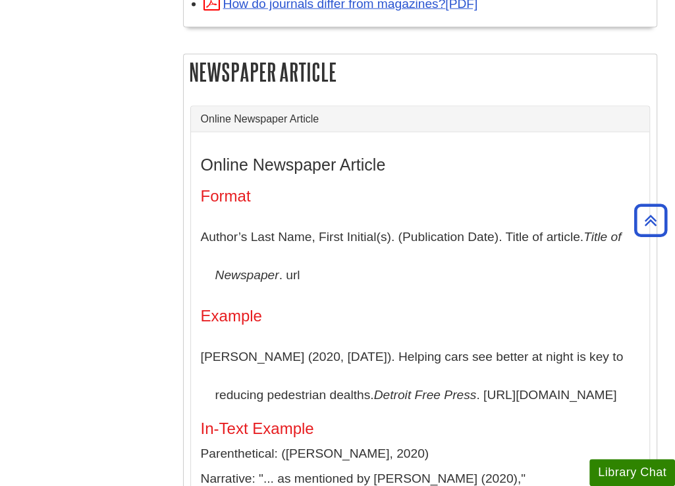
scroll to position [2041, 0]
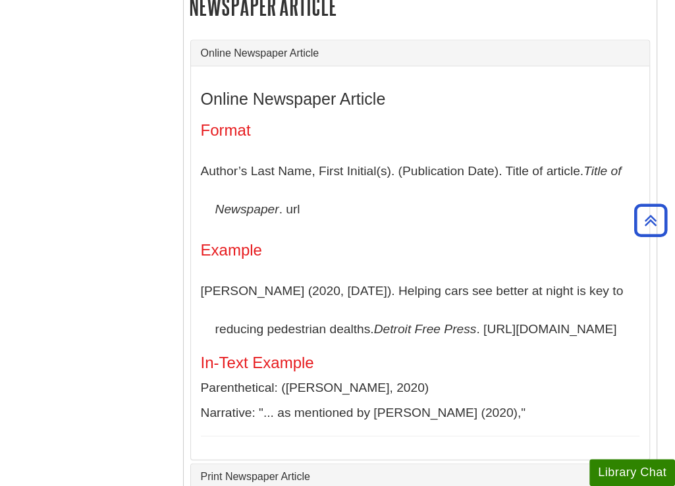
click at [482, 359] on h5 "In-Text Example" at bounding box center [420, 362] width 438 height 17
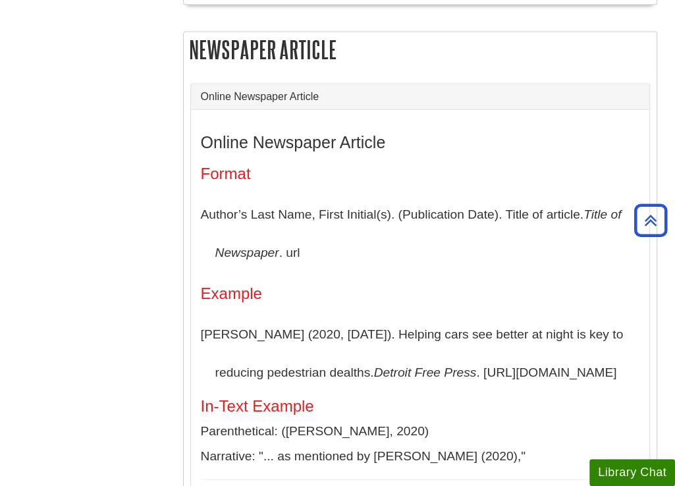
scroll to position [1975, 0]
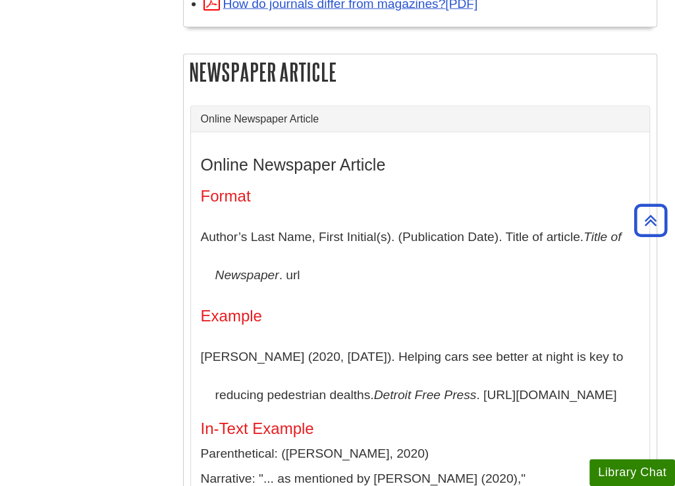
click at [444, 307] on h4 "Example" at bounding box center [420, 315] width 438 height 17
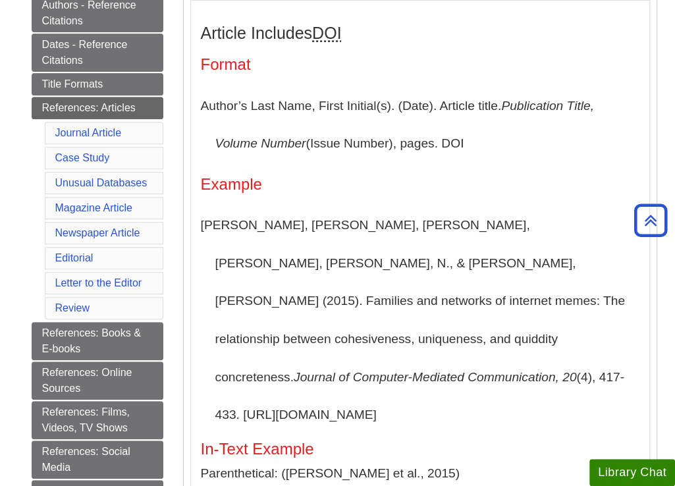
scroll to position [329, 0]
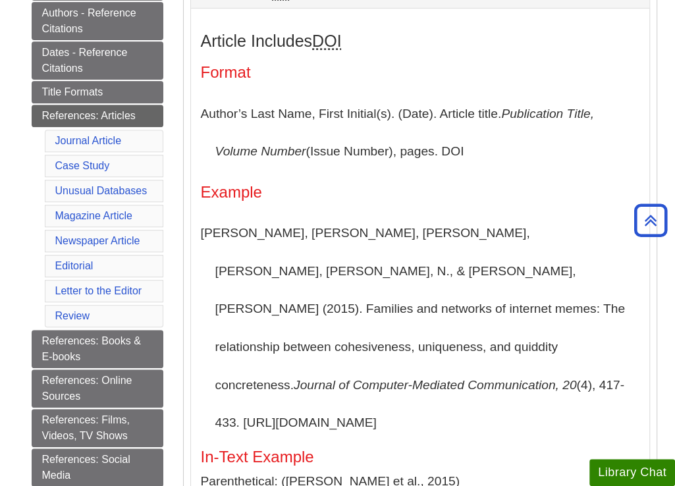
click at [444, 203] on div "Article Includes DOI Format Author’s Last Name, First Initial(s). (Date). Artic…" at bounding box center [420, 314] width 438 height 564
click at [84, 238] on link "Newspaper Article" at bounding box center [97, 240] width 85 height 11
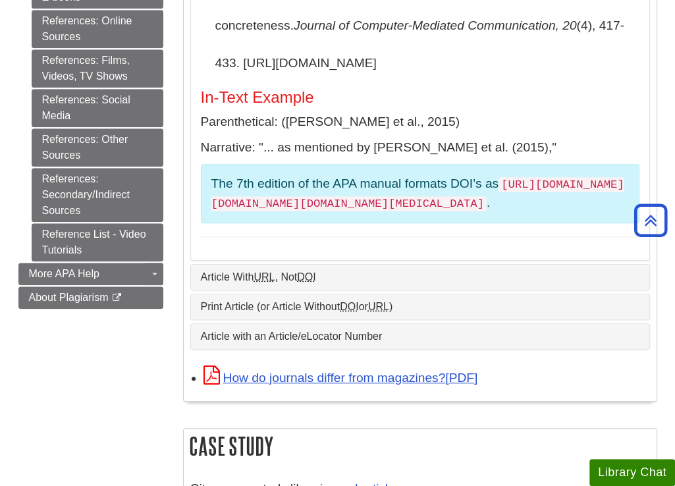
scroll to position [635, 0]
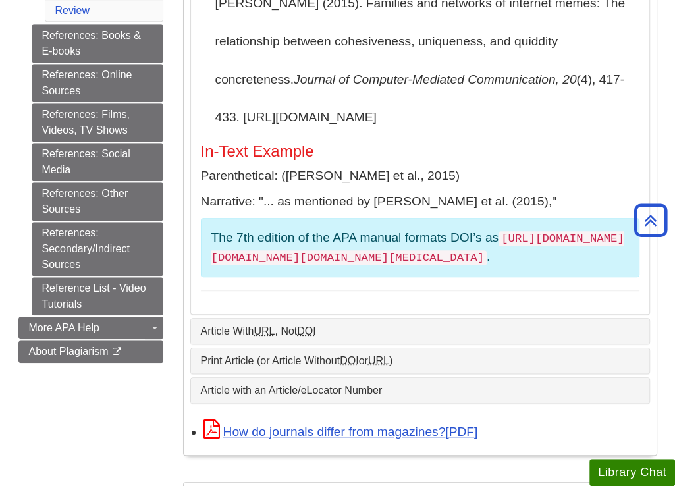
click at [568, 192] on p "Narrative: "... as mentioned by Segev et al. (2015),"" at bounding box center [420, 201] width 438 height 19
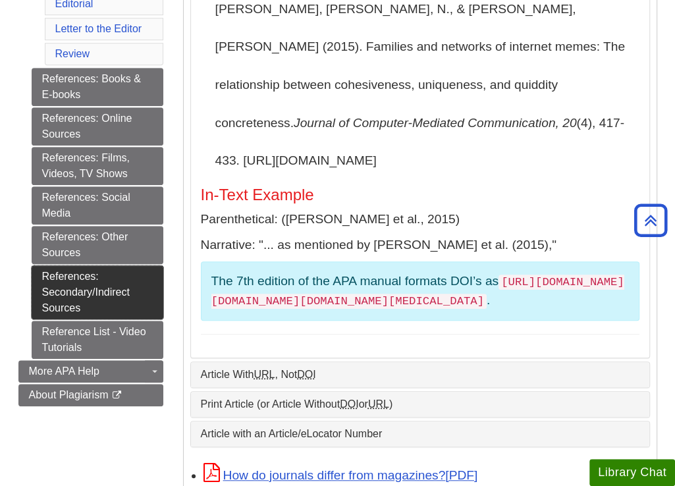
scroll to position [569, 0]
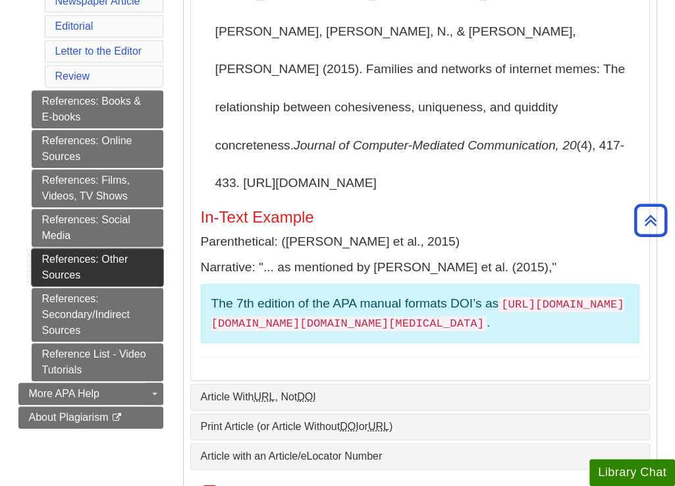
click at [67, 273] on link "References: Other Sources" at bounding box center [98, 267] width 132 height 38
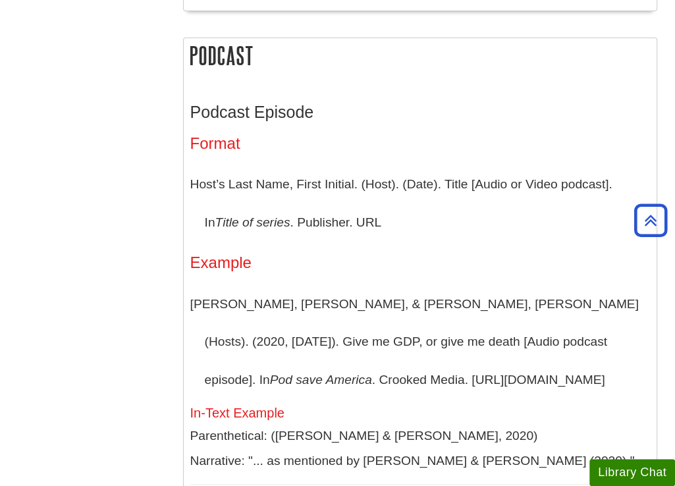
scroll to position [3160, 0]
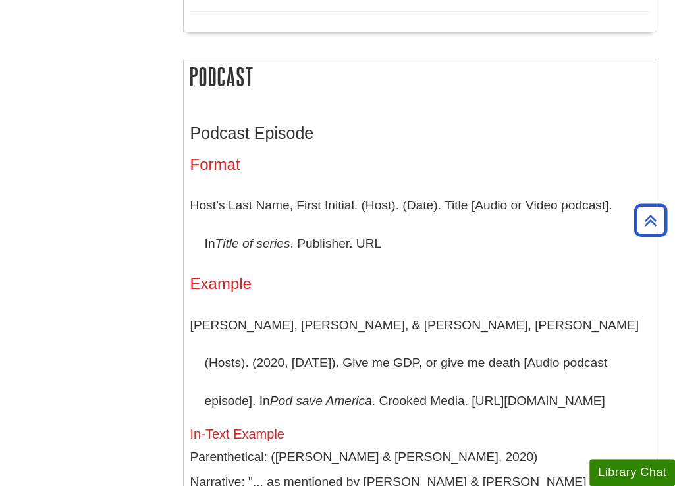
click at [527, 213] on div "Podcast Episode Format Host’s Last Name, First Initial. (Host). (Date). Title […" at bounding box center [420, 493] width 460 height 739
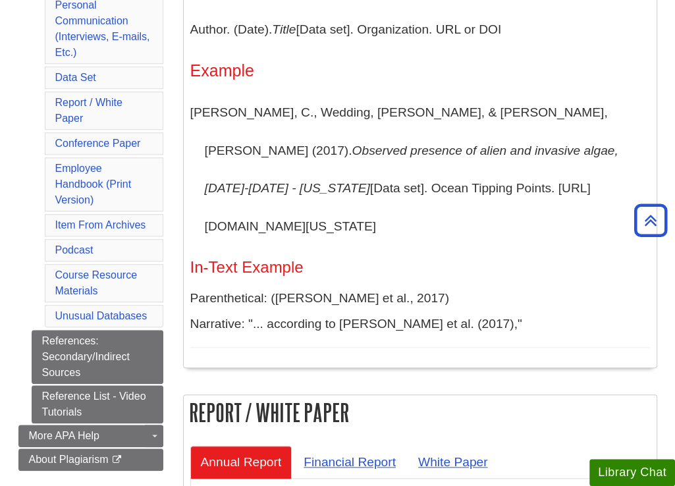
scroll to position [658, 0]
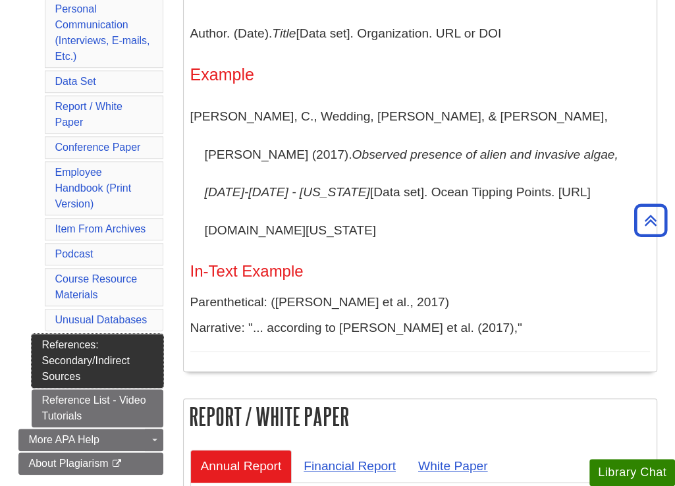
click at [82, 358] on link "References: Secondary/Indirect Sources" at bounding box center [98, 361] width 132 height 54
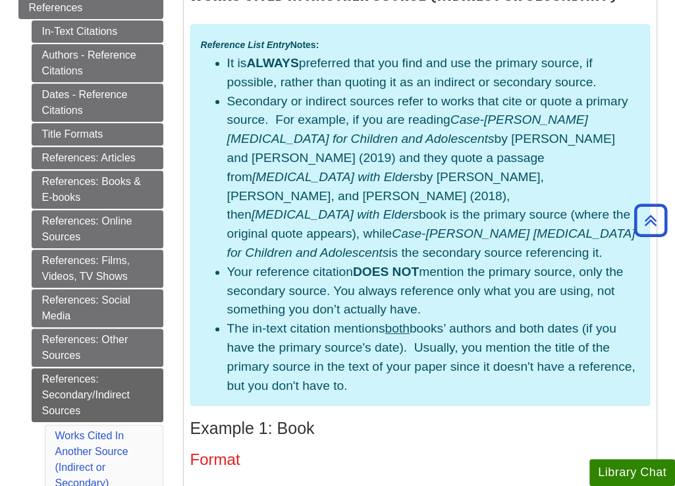
scroll to position [234, 0]
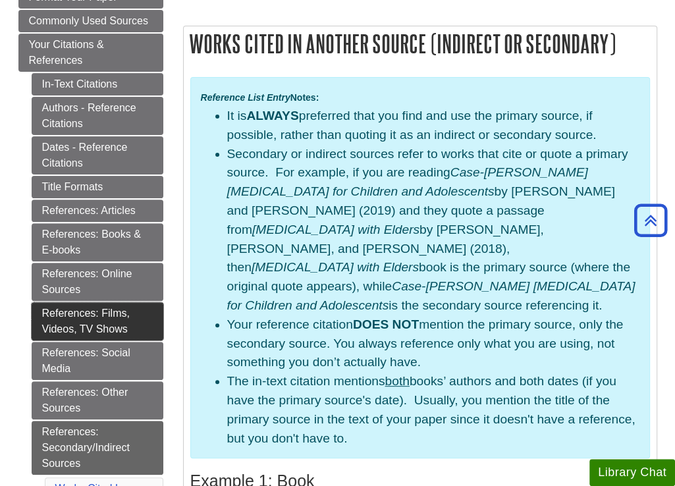
click at [99, 317] on link "References: Films, Videos, TV Shows" at bounding box center [98, 321] width 132 height 38
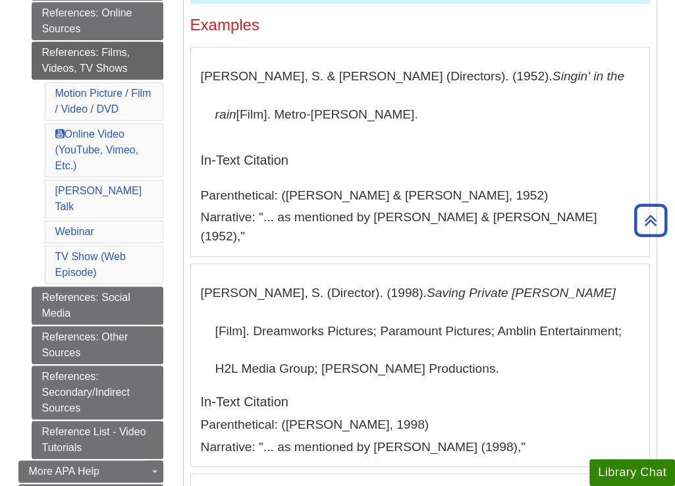
scroll to position [527, 0]
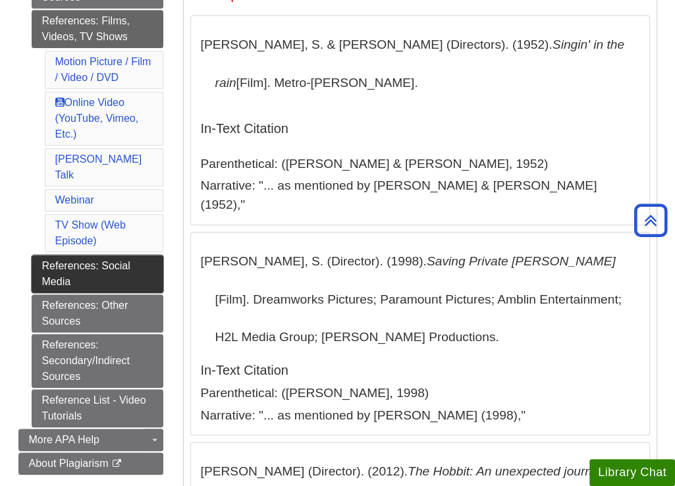
click at [101, 255] on link "References: Social Media" at bounding box center [98, 274] width 132 height 38
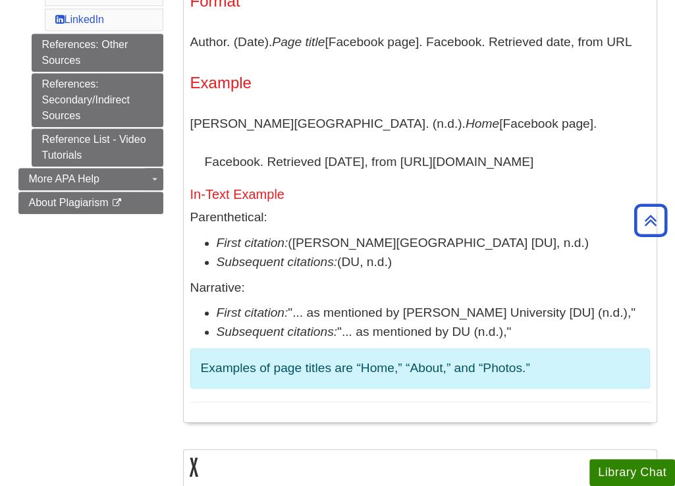
scroll to position [658, 0]
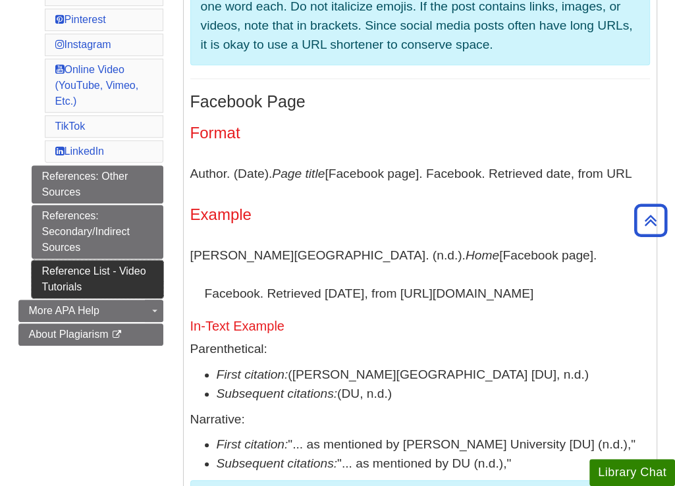
click at [80, 266] on link "Reference List - Video Tutorials" at bounding box center [98, 279] width 132 height 38
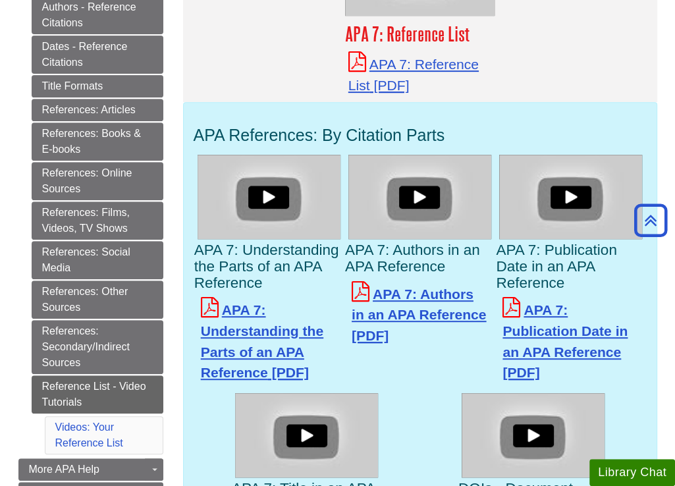
scroll to position [329, 0]
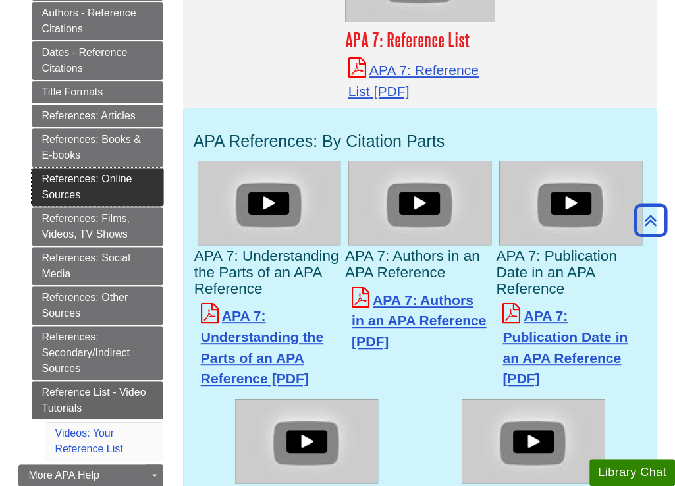
click at [63, 189] on link "References: Online Sources" at bounding box center [98, 187] width 132 height 38
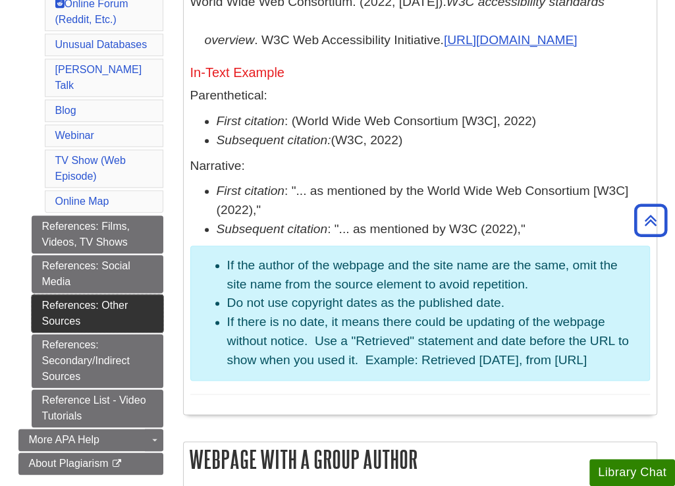
scroll to position [988, 0]
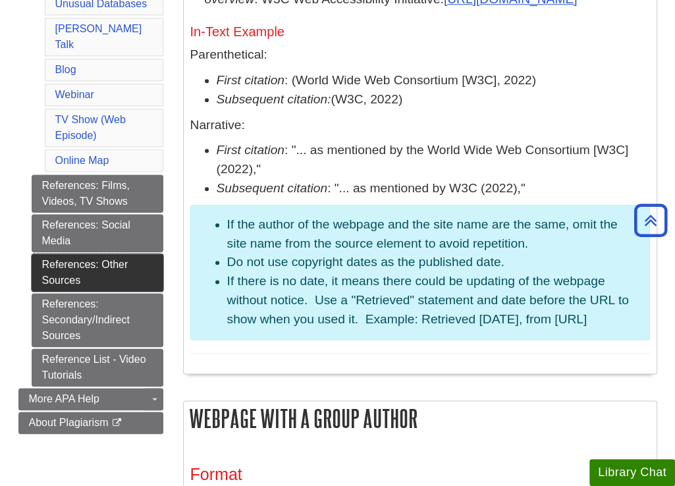
click at [82, 253] on link "References: Other Sources" at bounding box center [98, 272] width 132 height 38
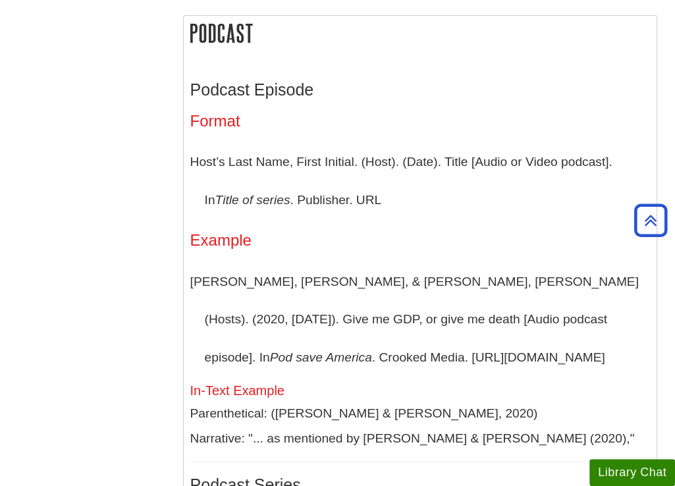
scroll to position [3226, 0]
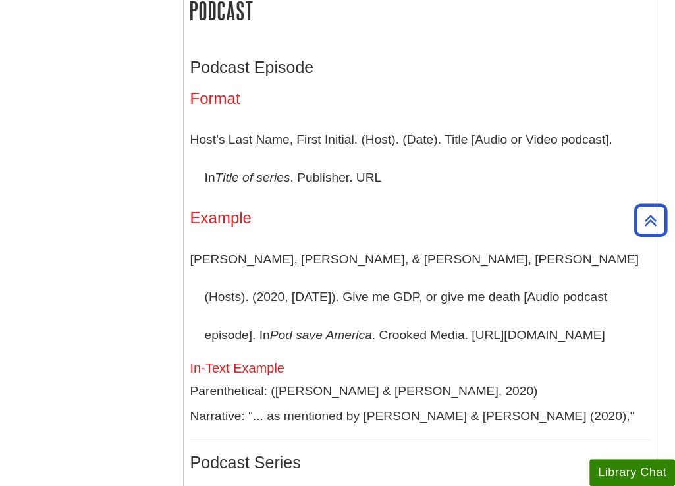
click at [549, 209] on h4 "Example" at bounding box center [420, 217] width 460 height 17
click at [603, 209] on h4 "Example" at bounding box center [420, 217] width 460 height 17
click at [430, 209] on h4 "Example" at bounding box center [420, 217] width 460 height 17
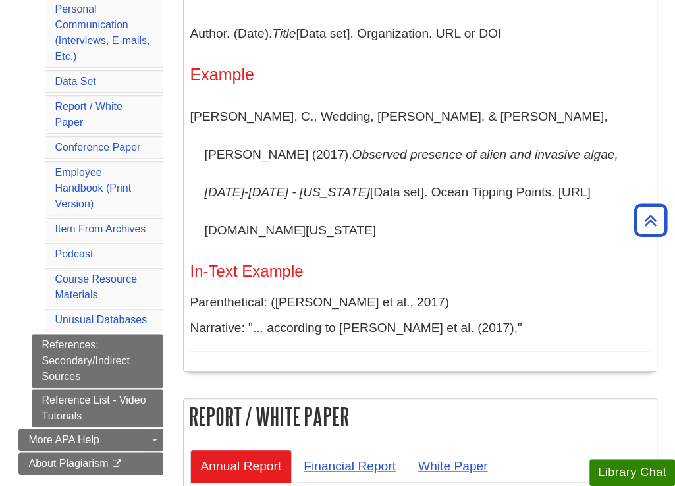
scroll to position [0, 0]
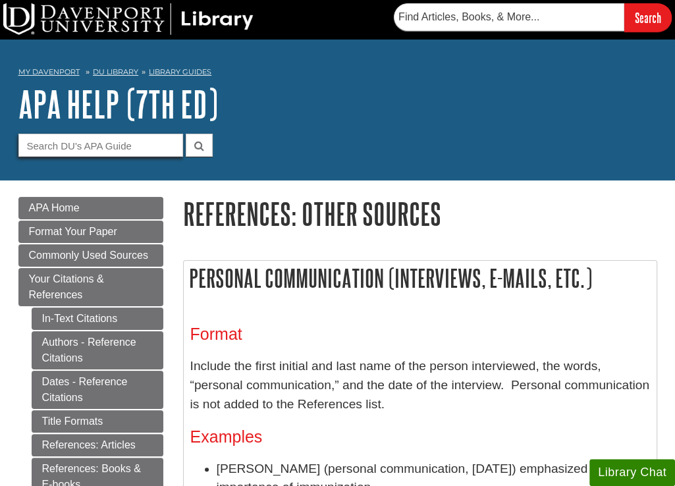
click at [65, 150] on input "Guide Search Terms" at bounding box center [100, 145] width 165 height 23
click at [68, 146] on input "Referece list radio broadcast" at bounding box center [100, 145] width 165 height 23
click at [168, 147] on input "Reference list radio broadcast" at bounding box center [100, 145] width 165 height 23
type input "Reference list radio broadcast"
click at [186, 134] on button "submit" at bounding box center [199, 145] width 27 height 23
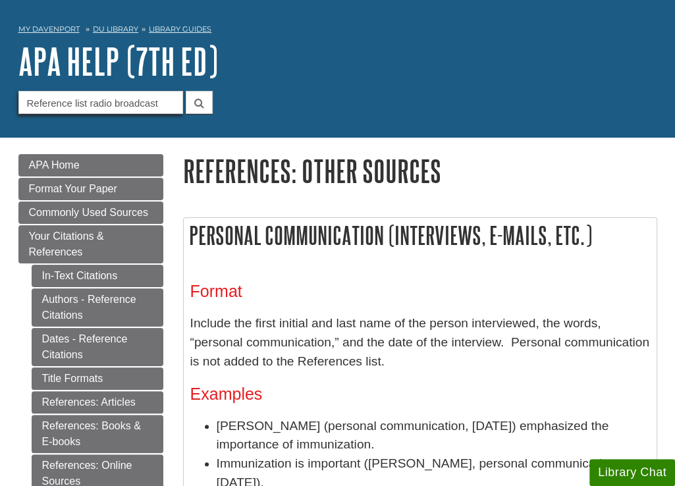
scroll to position [66, 0]
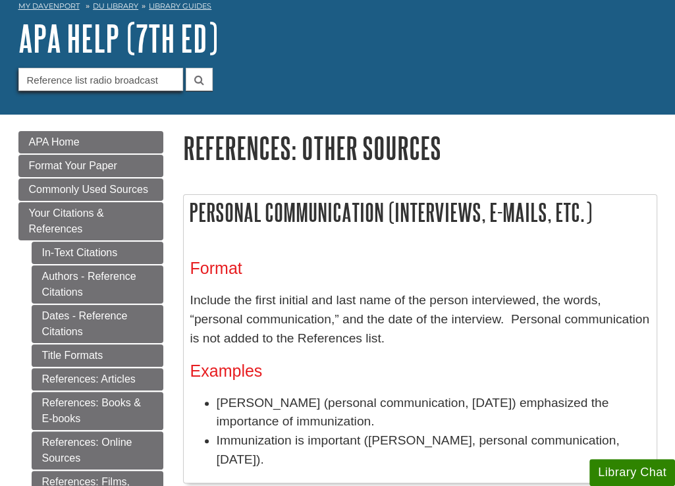
drag, startPoint x: 165, startPoint y: 74, endPoint x: 11, endPoint y: 73, distance: 154.1
click at [11, 73] on div "My Davenport DU Library Library Guides APA APA Help (7th Ed) References: Other …" at bounding box center [337, 44] width 675 height 141
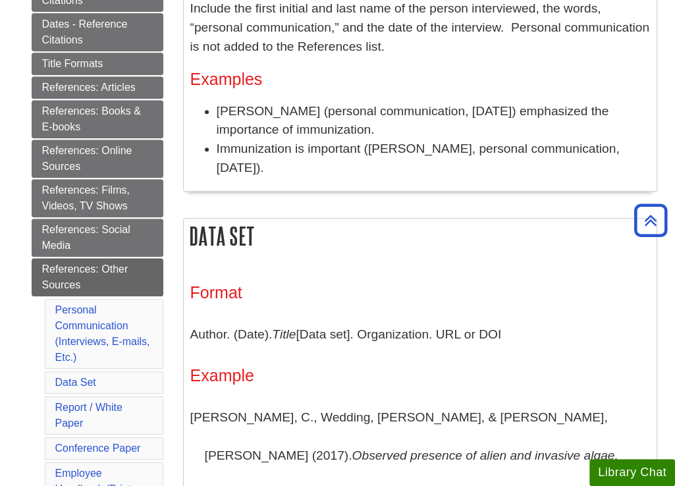
scroll to position [263, 0]
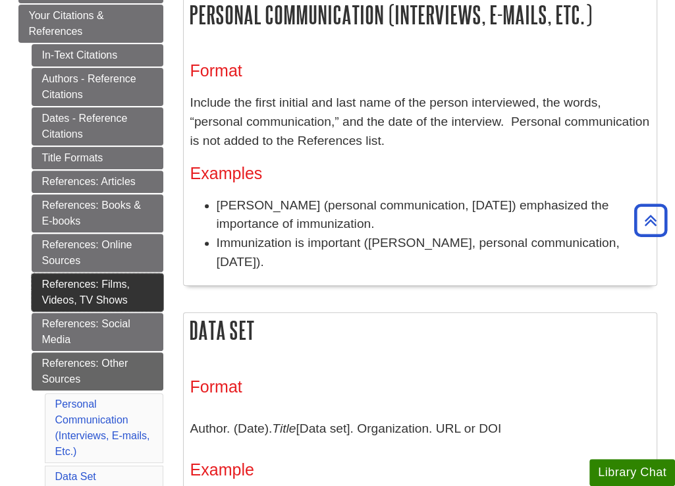
click at [70, 293] on link "References: Films, Videos, TV Shows" at bounding box center [98, 292] width 132 height 38
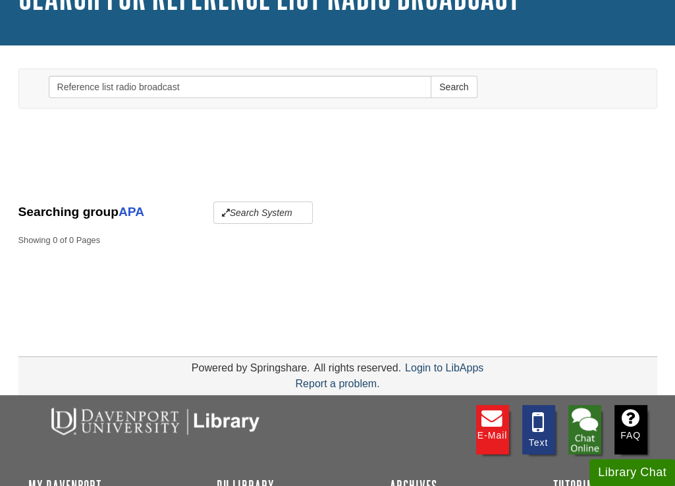
scroll to position [132, 0]
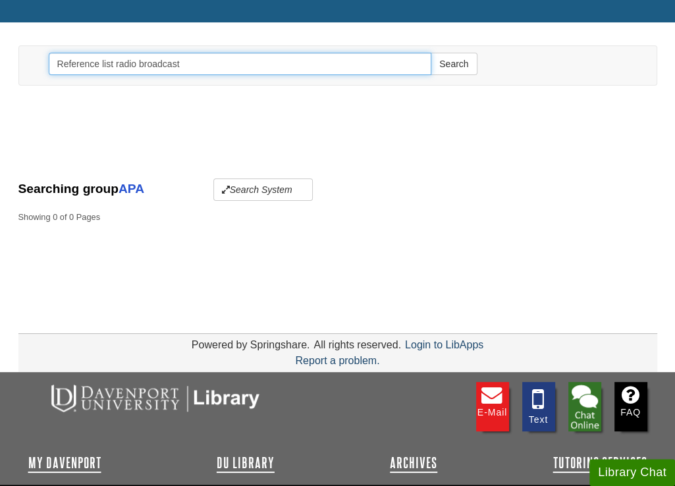
drag, startPoint x: 192, startPoint y: 63, endPoint x: 11, endPoint y: 53, distance: 182.0
click at [11, 53] on div "Toggle navigation Search Reference list radio broadcast Search" at bounding box center [338, 68] width 658 height 47
click at [431, 53] on button "Search" at bounding box center [454, 64] width 46 height 22
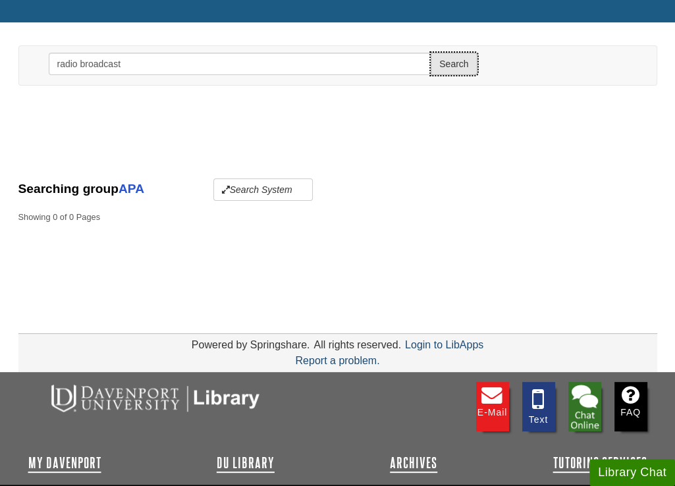
click at [453, 63] on button "Search" at bounding box center [454, 64] width 46 height 22
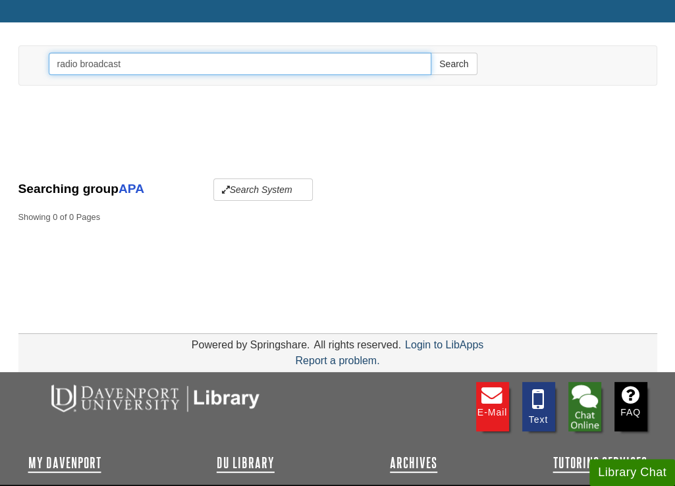
drag, startPoint x: 138, startPoint y: 63, endPoint x: 29, endPoint y: 63, distance: 109.3
click at [33, 63] on div "Search radio broadcast Search" at bounding box center [338, 65] width 618 height 39
click at [431, 53] on button "Search" at bounding box center [454, 64] width 46 height 22
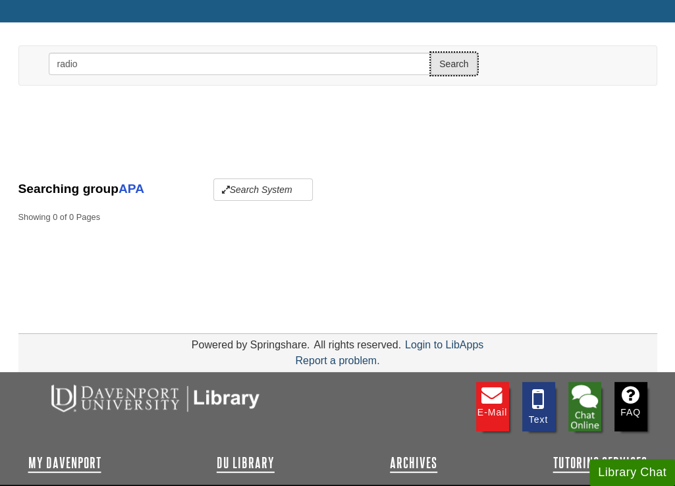
click at [442, 65] on button "Search" at bounding box center [454, 64] width 46 height 22
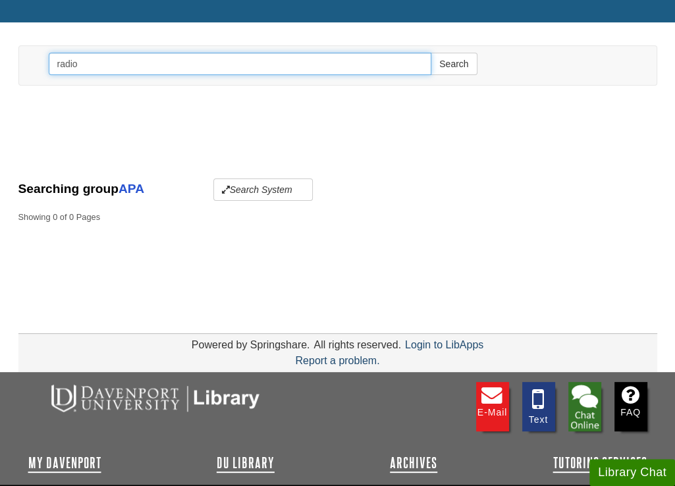
drag, startPoint x: 107, startPoint y: 66, endPoint x: 21, endPoint y: 64, distance: 85.6
click at [21, 64] on div "Toggle navigation Search radio Search" at bounding box center [337, 65] width 637 height 39
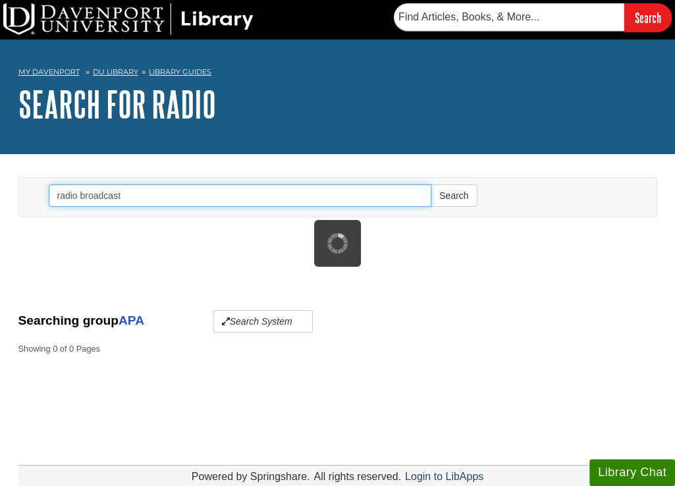
scroll to position [132, 0]
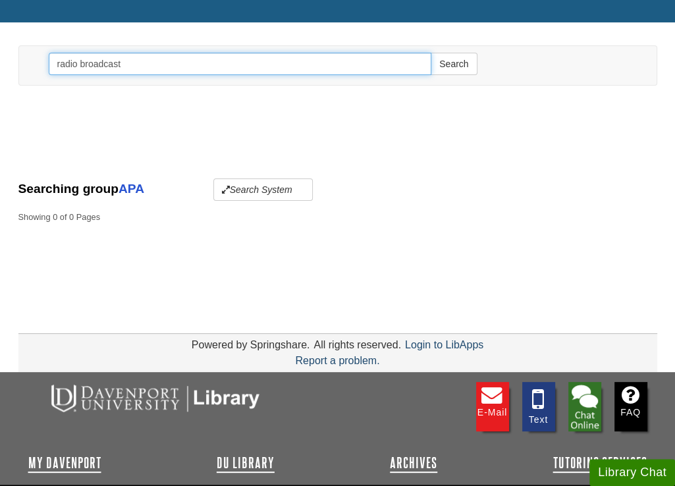
type input "Reference list radio broadcast"
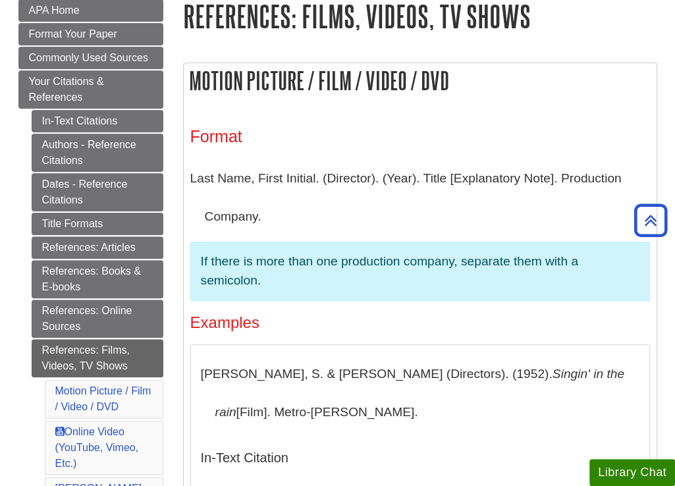
scroll to position [132, 0]
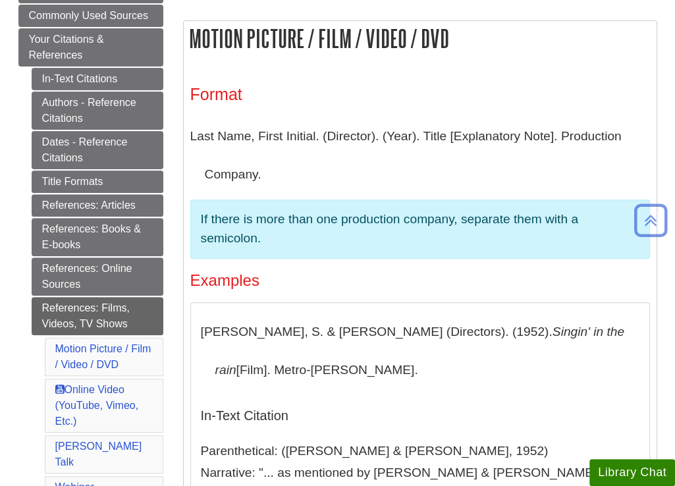
scroll to position [263, 0]
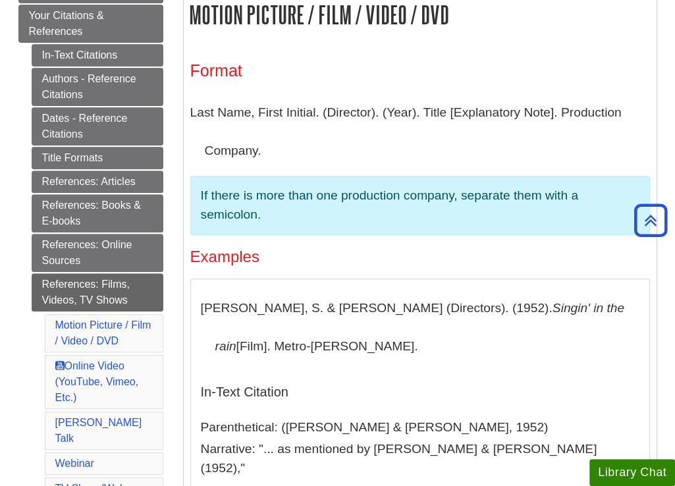
click at [410, 273] on div "Format Last Name, First Initial. (Director). (Year). Title [Explanatory Note]. …" at bounding box center [420, 492] width 460 height 862
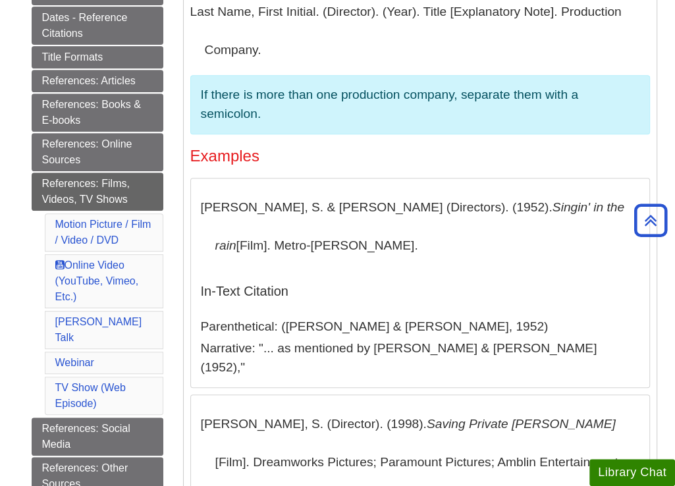
scroll to position [395, 0]
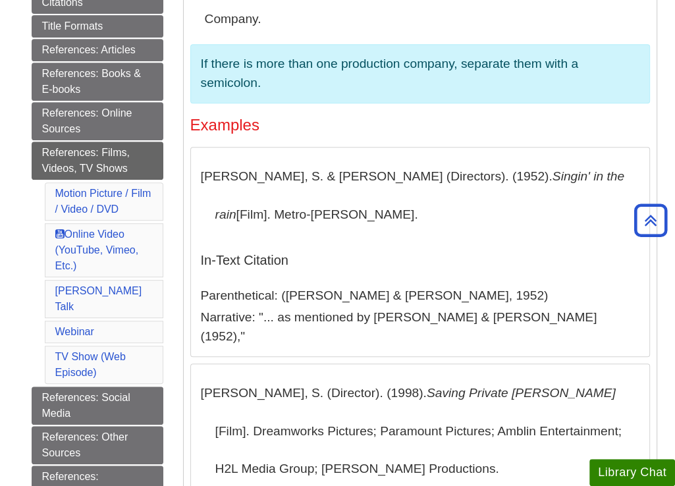
click at [408, 246] on h5 "In-Text Citation" at bounding box center [420, 260] width 438 height 40
click at [395, 234] on section "[PERSON_NAME], S. & [PERSON_NAME] (Directors). (1952). Singin' in the rain [Fil…" at bounding box center [420, 252] width 460 height 210
click at [385, 231] on p "[PERSON_NAME], S. & [PERSON_NAME] (Directors). (1952). Singin' in the rain [Fil…" at bounding box center [420, 195] width 438 height 76
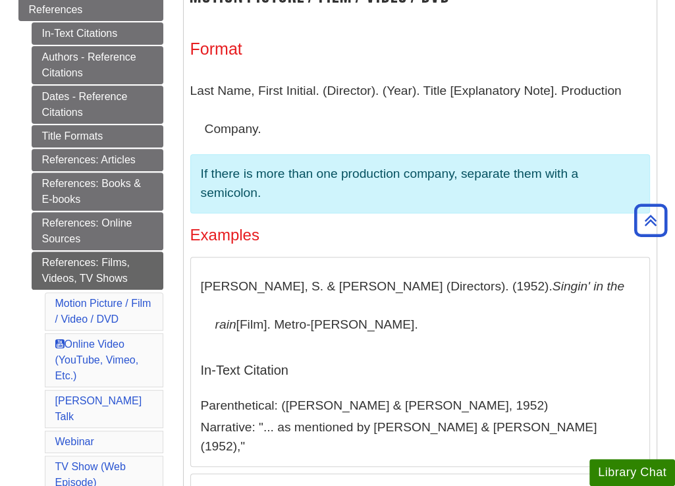
scroll to position [263, 0]
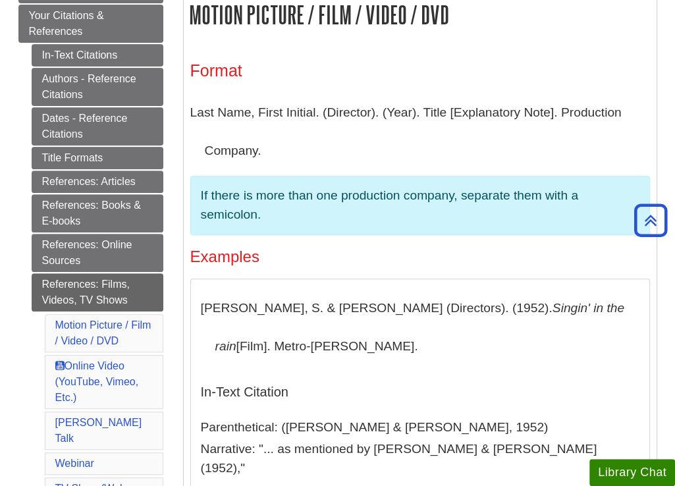
click at [462, 257] on h4 "Examples" at bounding box center [420, 256] width 460 height 17
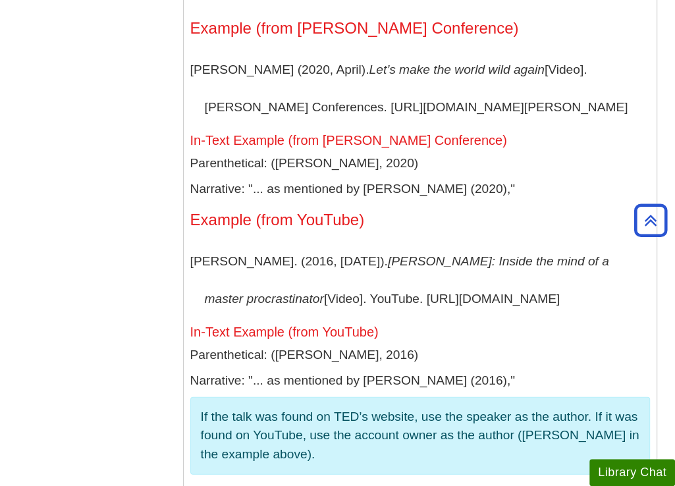
scroll to position [1844, 0]
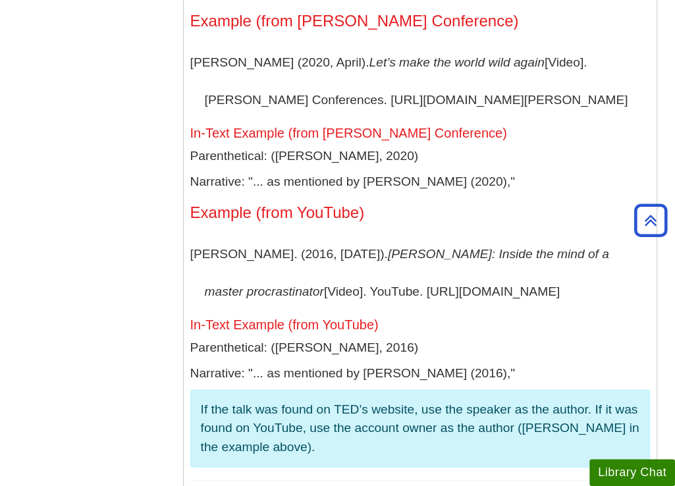
click at [511, 209] on div "Format Author. (Date). Title [Video]. Source. URL Example (from [PERSON_NAME] C…" at bounding box center [420, 206] width 460 height 552
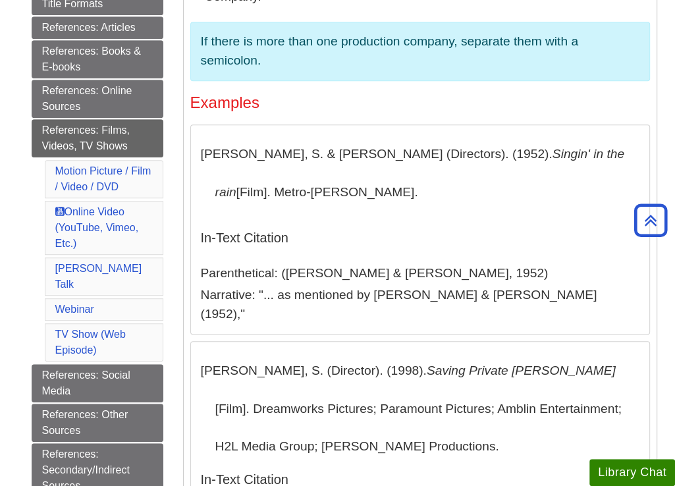
scroll to position [395, 0]
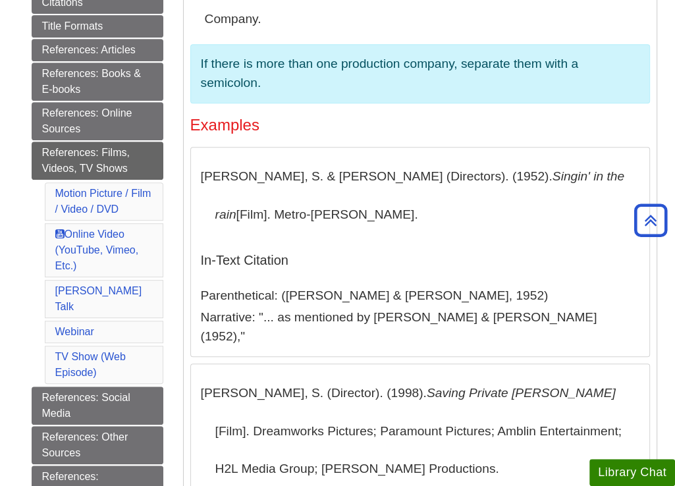
click at [483, 242] on h5 "In-Text Citation" at bounding box center [420, 260] width 438 height 40
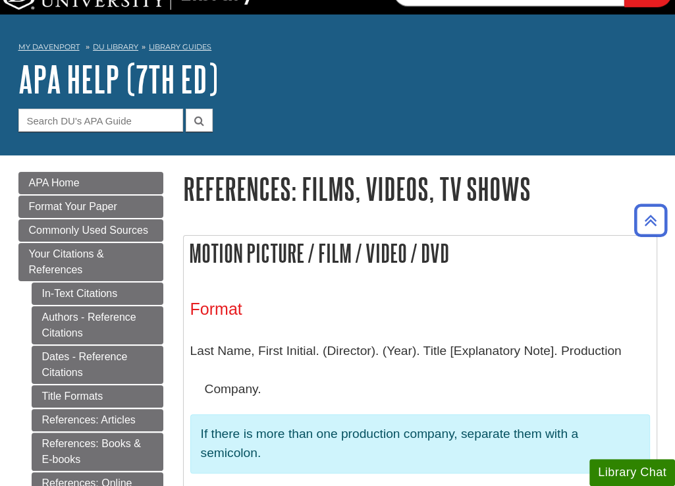
scroll to position [0, 0]
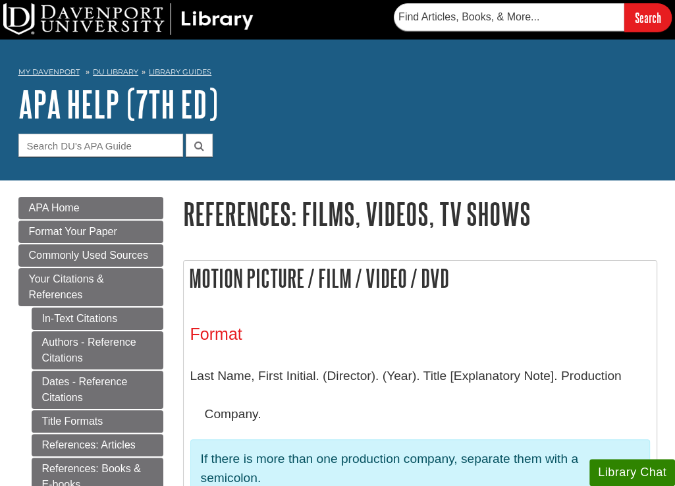
click at [510, 329] on h3 "Format" at bounding box center [420, 334] width 460 height 19
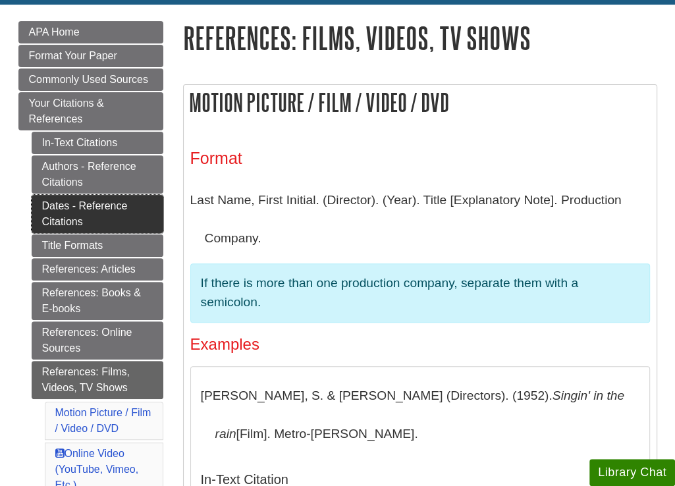
scroll to position [198, 0]
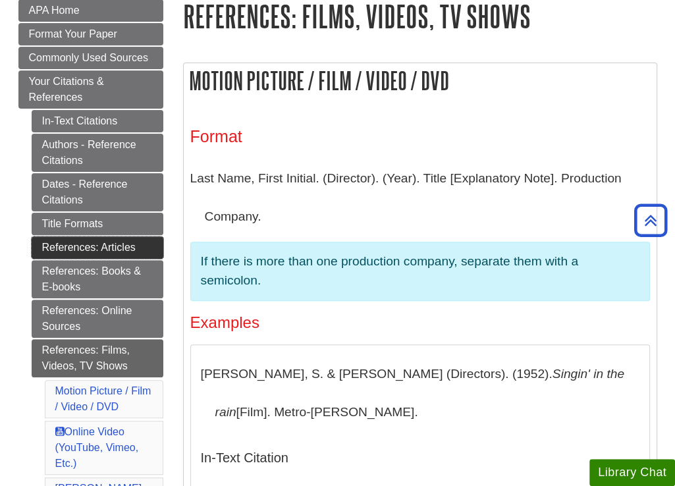
click at [90, 250] on link "References: Articles" at bounding box center [98, 247] width 132 height 22
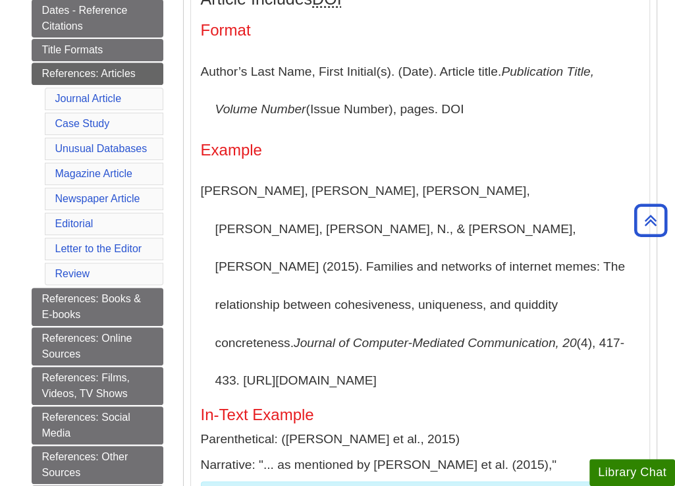
scroll to position [395, 0]
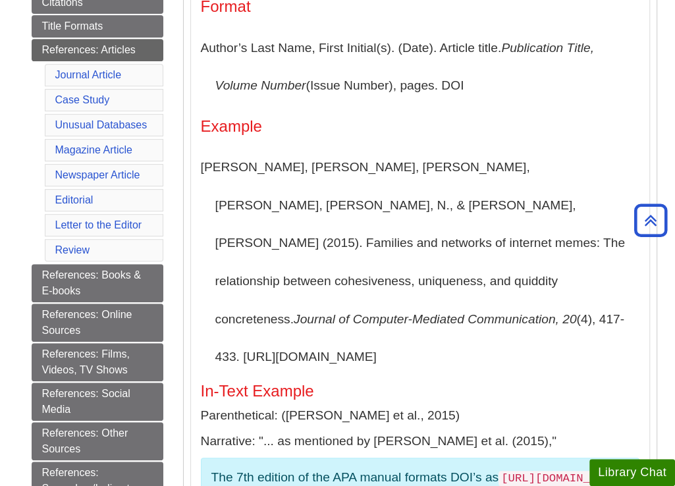
click at [464, 159] on p "Segev, E., Nissenbaum, A., Stolero, N., & Shifman, L. (2015). Families and netw…" at bounding box center [420, 262] width 438 height 228
click at [492, 201] on p "Segev, E., Nissenbaum, A., Stolero, N., & Shifman, L. (2015). Families and netw…" at bounding box center [420, 262] width 438 height 228
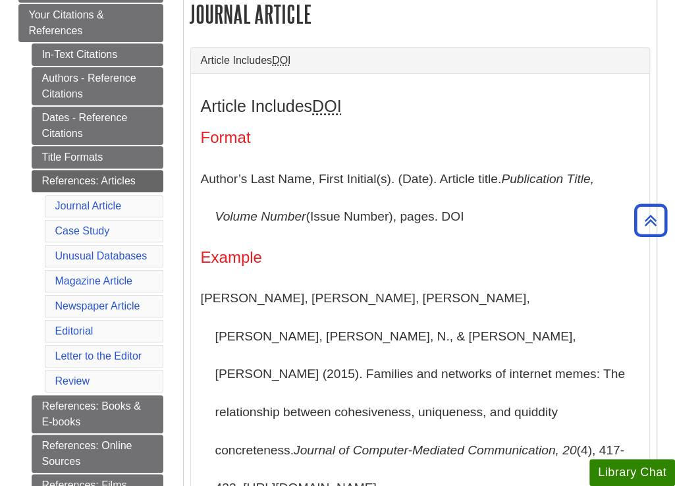
scroll to position [263, 0]
click at [469, 139] on h4 "Format" at bounding box center [420, 138] width 438 height 17
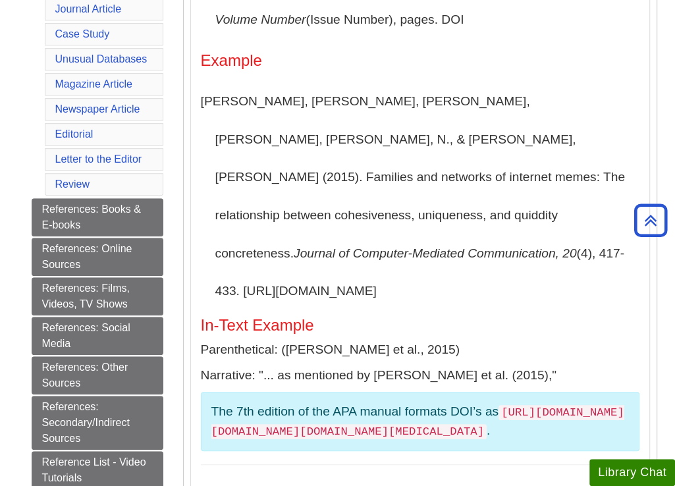
scroll to position [395, 0]
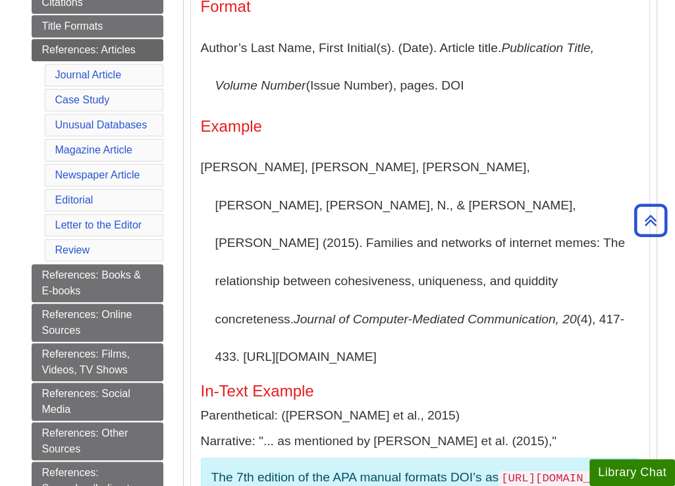
click at [386, 144] on div "Article Includes DOI Format Author’s Last Name, First Initial(s). (Date). Artic…" at bounding box center [420, 248] width 438 height 564
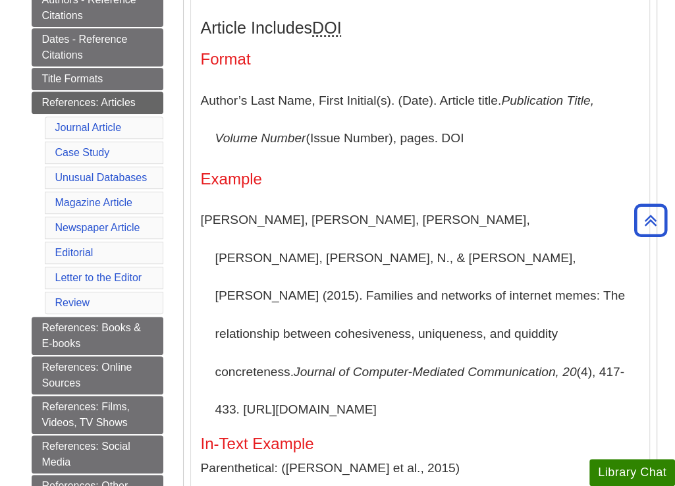
scroll to position [263, 0]
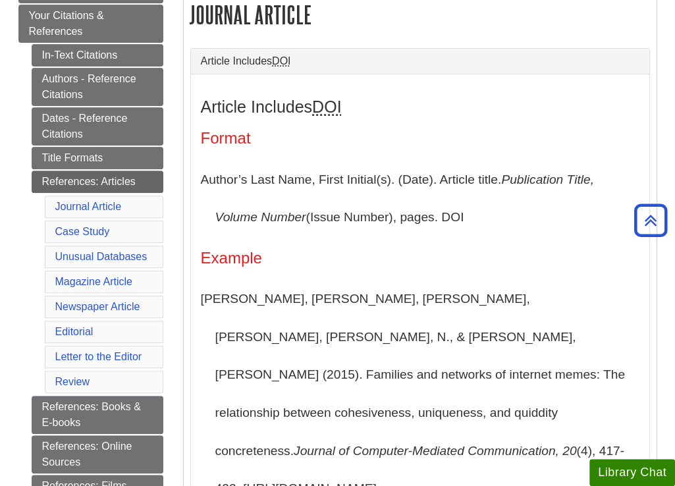
click at [452, 230] on p "Author’s Last Name, First Initial(s). (Date). Article title. Publication Title,…" at bounding box center [420, 199] width 438 height 76
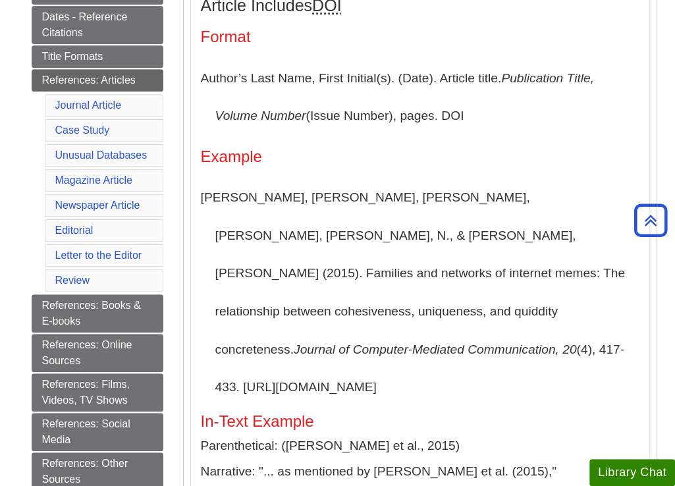
scroll to position [395, 0]
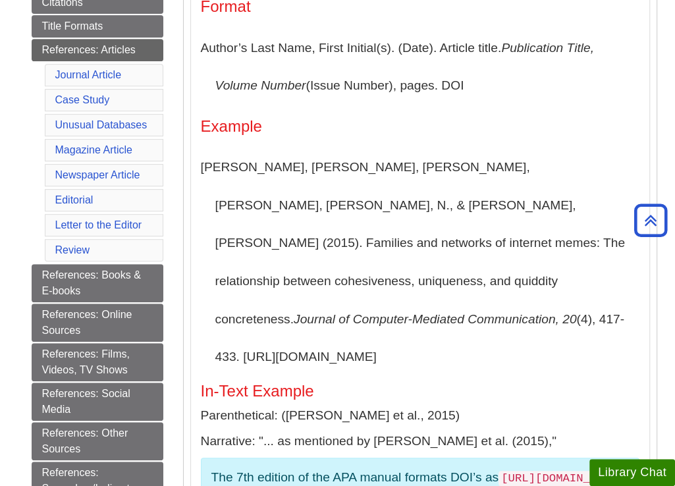
click at [466, 130] on h4 "Example" at bounding box center [420, 126] width 438 height 17
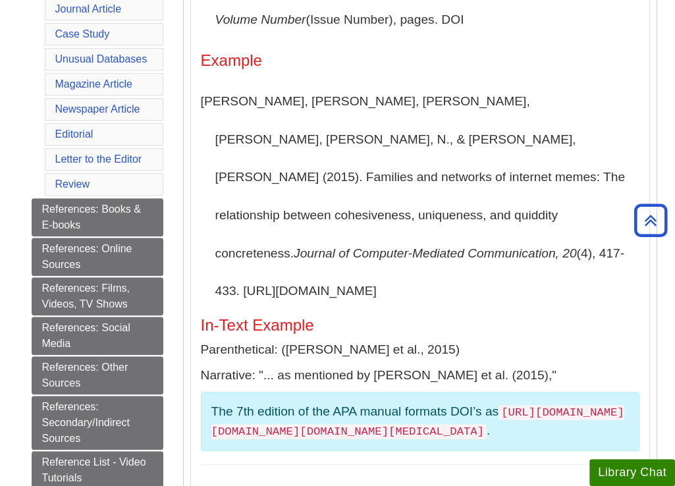
click at [487, 317] on h5 "In-Text Example" at bounding box center [420, 325] width 438 height 17
click at [431, 264] on div "Article Includes DOI Format Author’s Last Name, First Initial(s). (Date). Artic…" at bounding box center [420, 182] width 438 height 564
click at [494, 340] on p "Parenthetical: ([PERSON_NAME] et al., 2015)" at bounding box center [420, 349] width 438 height 19
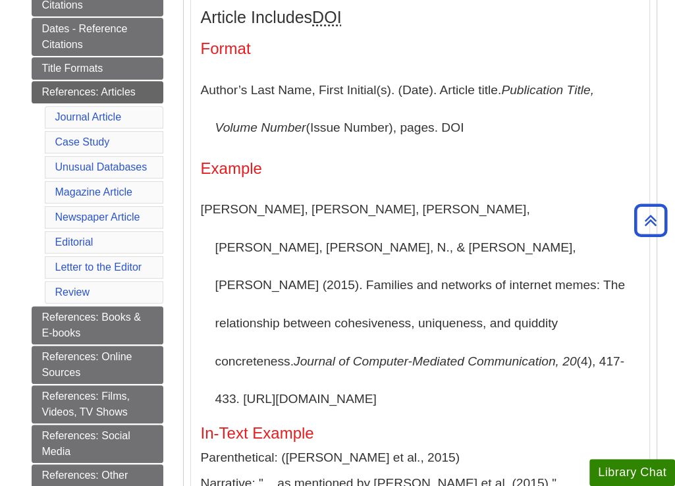
scroll to position [263, 0]
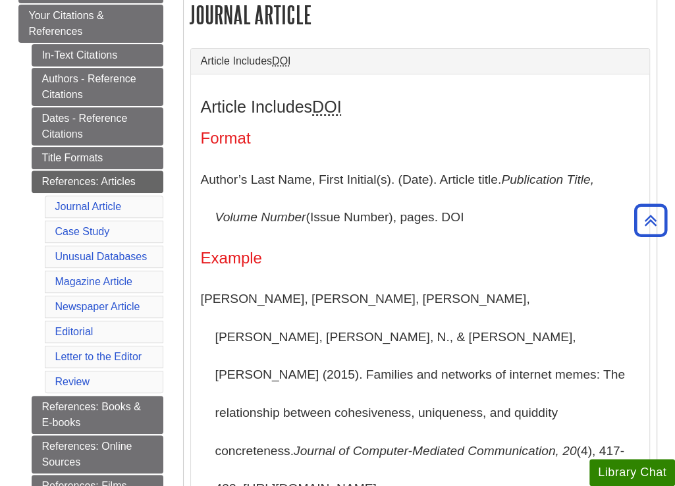
click at [511, 124] on div "Article Includes DOI Format Author’s Last Name, First Initial(s). (Date). Artic…" at bounding box center [420, 379] width 438 height 564
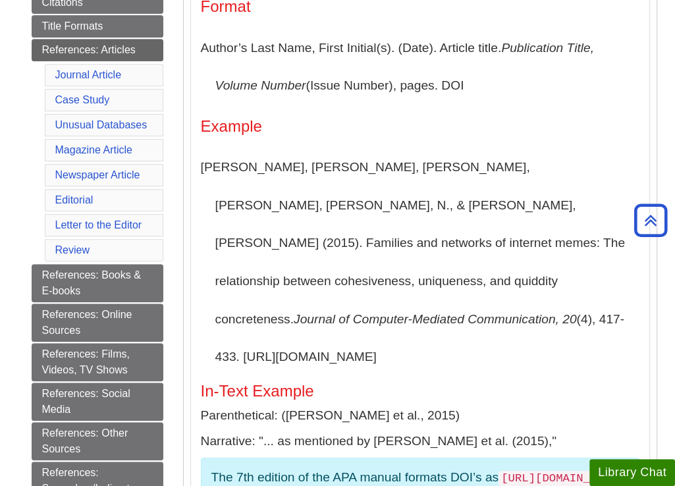
scroll to position [461, 0]
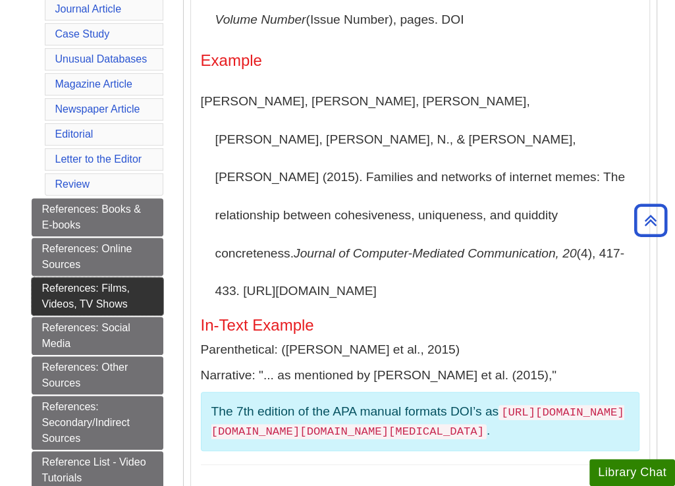
click at [109, 302] on link "References: Films, Videos, TV Shows" at bounding box center [98, 296] width 132 height 38
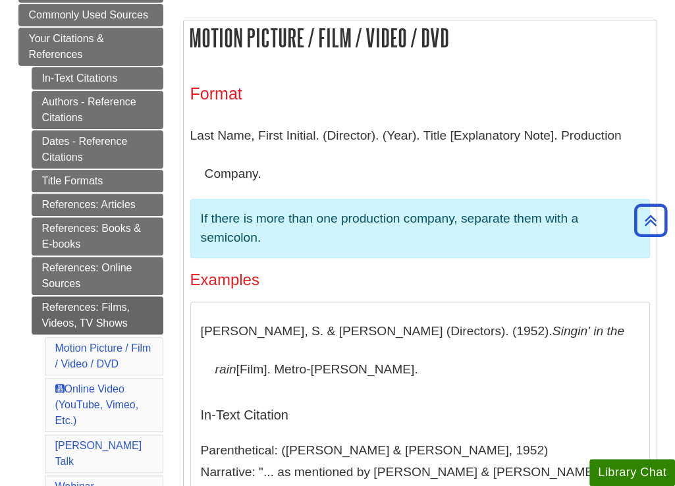
scroll to position [263, 0]
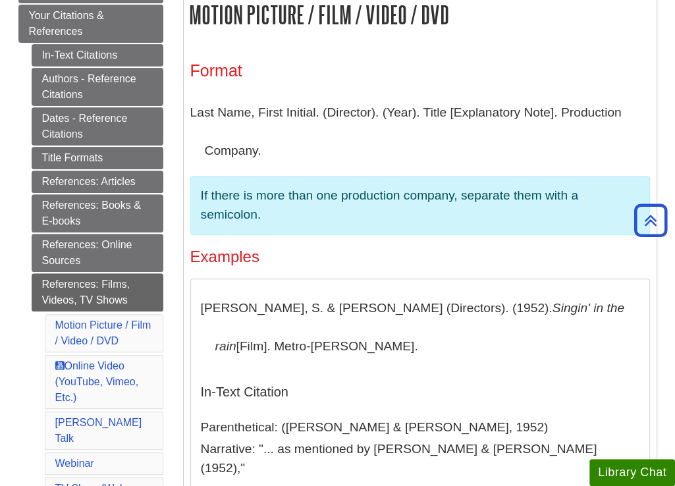
click at [466, 257] on h4 "Examples" at bounding box center [420, 256] width 460 height 17
click at [425, 257] on h4 "Examples" at bounding box center [420, 256] width 460 height 17
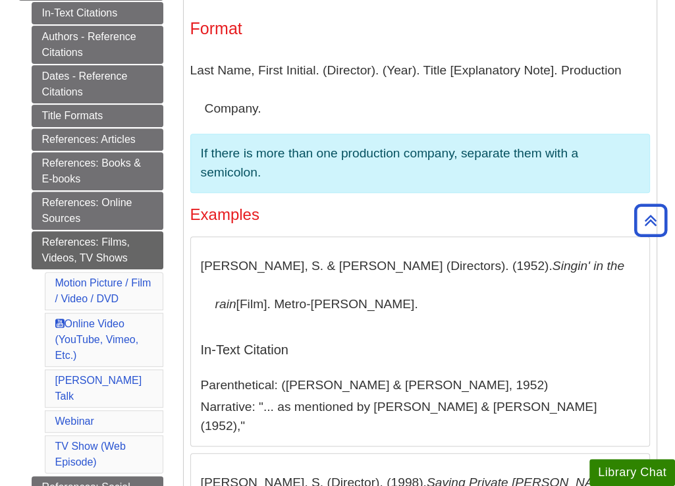
scroll to position [329, 0]
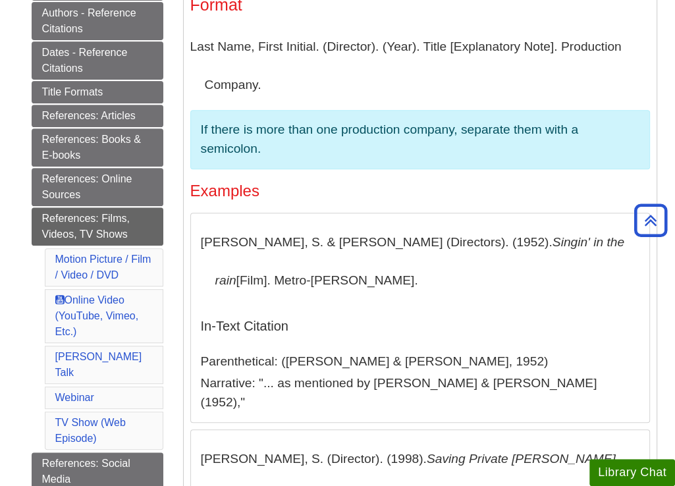
click at [428, 263] on p "[PERSON_NAME], S. & [PERSON_NAME] (Directors). (1952). Singin' in the rain [Fil…" at bounding box center [420, 261] width 438 height 76
click at [93, 115] on link "References: Articles" at bounding box center [98, 116] width 132 height 22
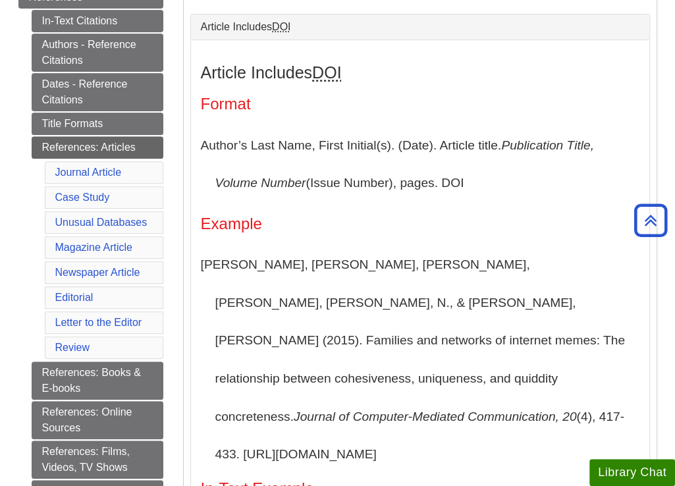
scroll to position [329, 0]
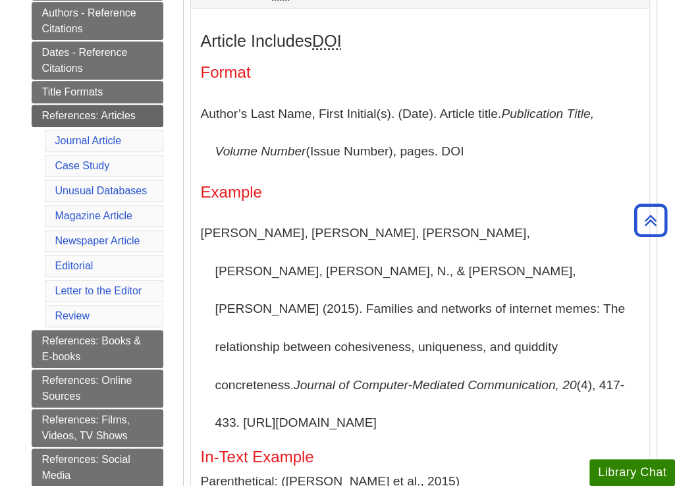
click at [556, 199] on h4 "Example" at bounding box center [420, 192] width 438 height 17
click at [482, 198] on h4 "Example" at bounding box center [420, 192] width 438 height 17
click at [445, 185] on h4 "Example" at bounding box center [420, 192] width 438 height 17
click at [75, 260] on link "Editorial" at bounding box center [74, 265] width 38 height 11
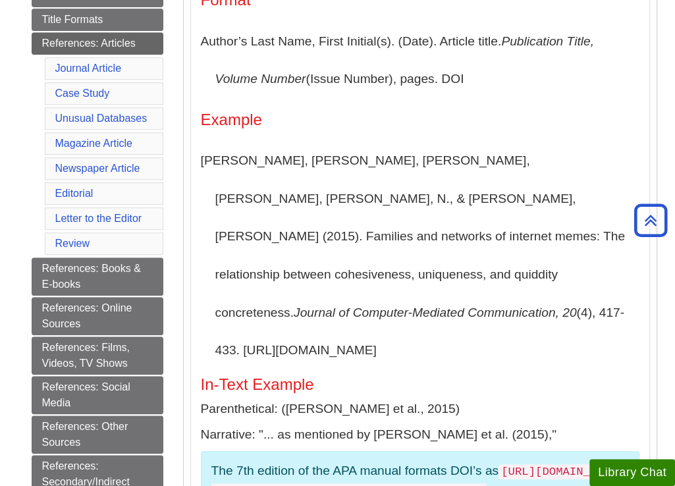
scroll to position [402, 0]
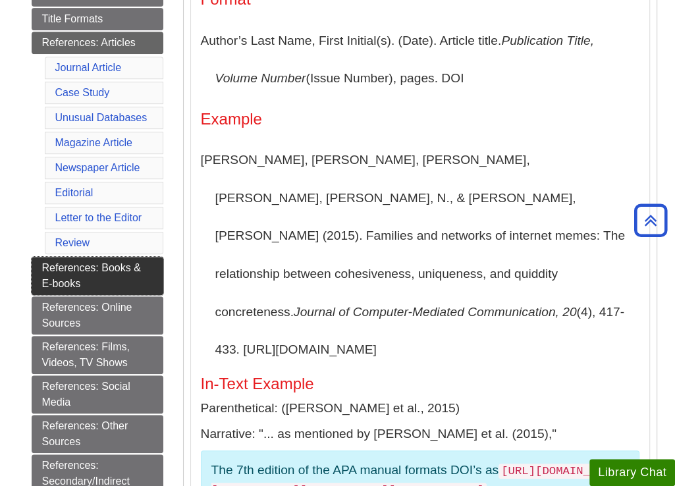
click at [97, 262] on link "References: Books & E-books" at bounding box center [98, 276] width 132 height 38
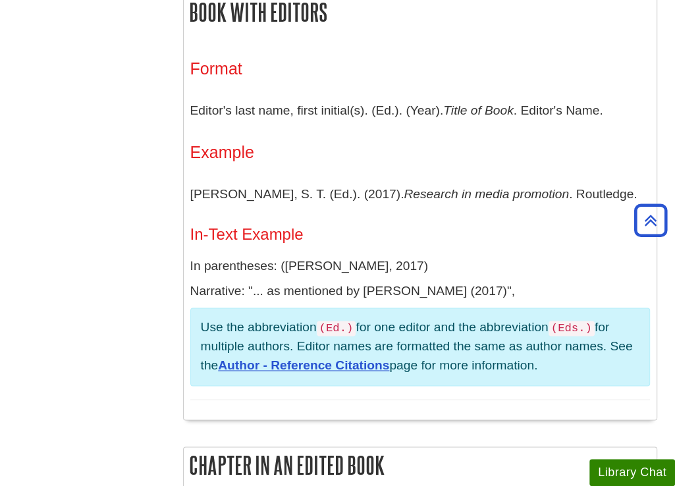
scroll to position [1251, 0]
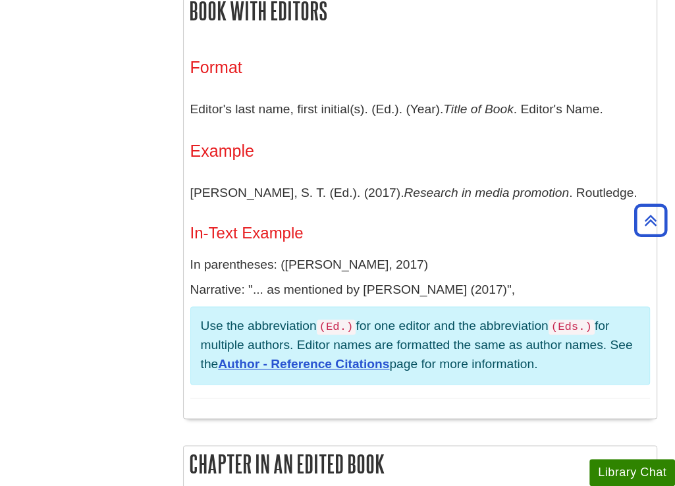
click at [446, 226] on h4 "In-Text Example" at bounding box center [420, 233] width 460 height 17
click at [379, 152] on h3 "Example" at bounding box center [420, 151] width 460 height 19
click at [429, 242] on div "Format Editor's last name, first initial(s). (Ed.). (Year). Title of Book . Edi…" at bounding box center [420, 228] width 460 height 340
click at [471, 198] on em "Research in media promotion" at bounding box center [486, 193] width 165 height 14
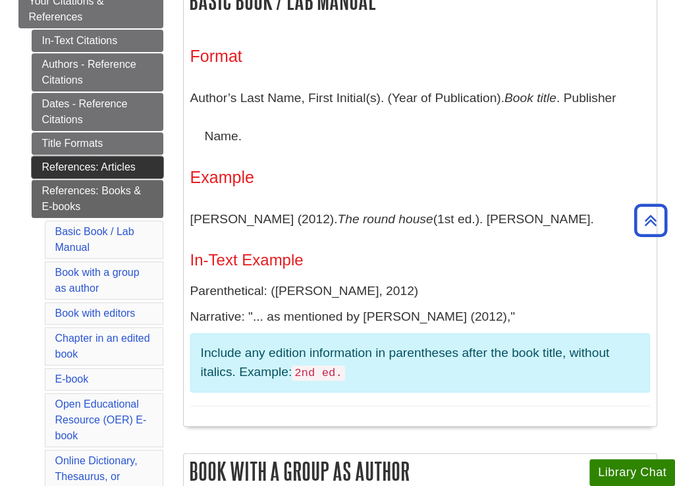
scroll to position [263, 0]
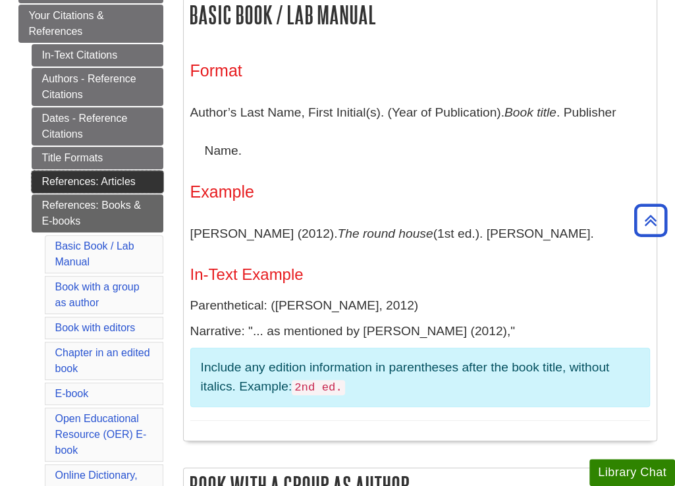
click at [117, 182] on link "References: Articles" at bounding box center [98, 182] width 132 height 22
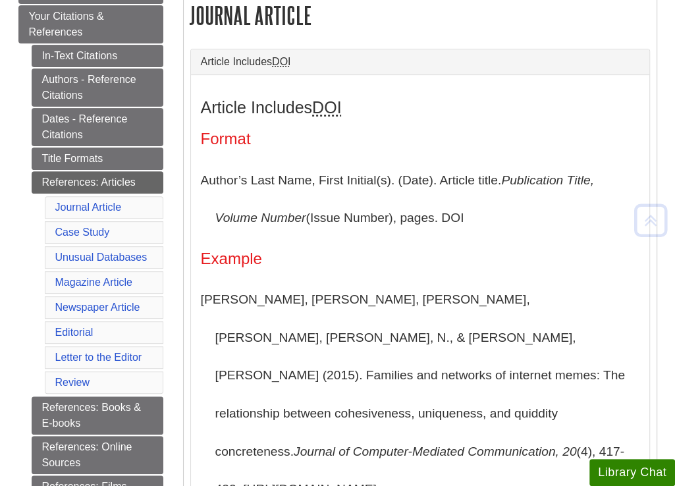
scroll to position [329, 0]
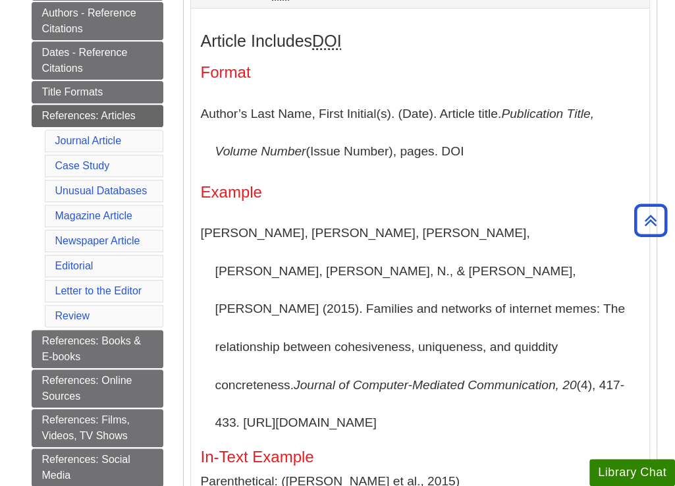
click at [482, 192] on h4 "Example" at bounding box center [420, 192] width 438 height 17
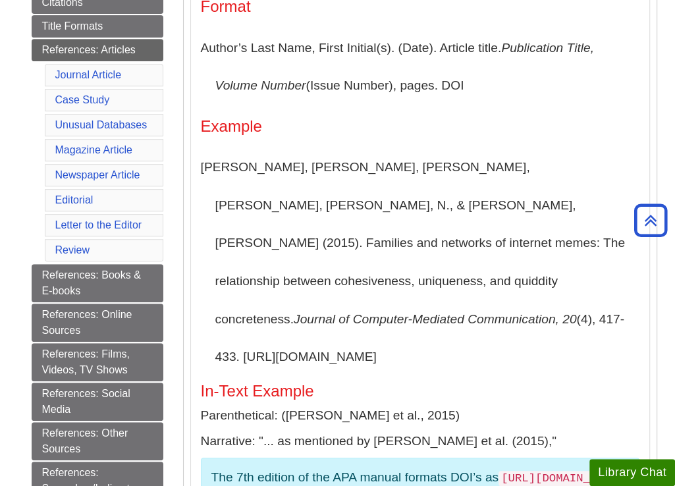
click at [392, 383] on h5 "In-Text Example" at bounding box center [420, 391] width 438 height 17
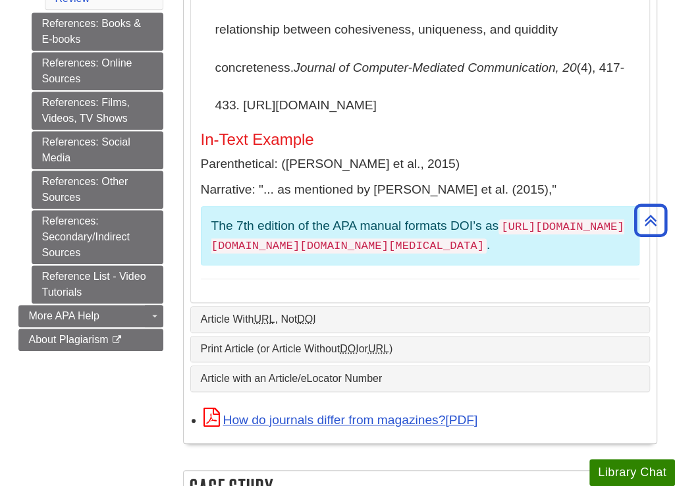
scroll to position [658, 0]
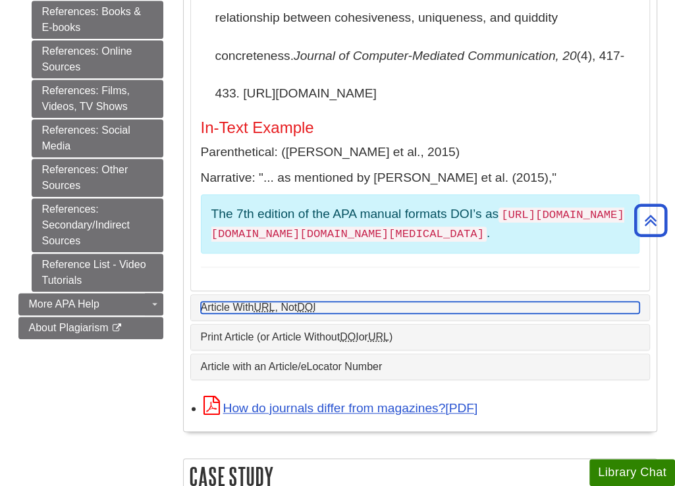
click at [285, 302] on link "Article With URL , Not DOI" at bounding box center [420, 308] width 438 height 12
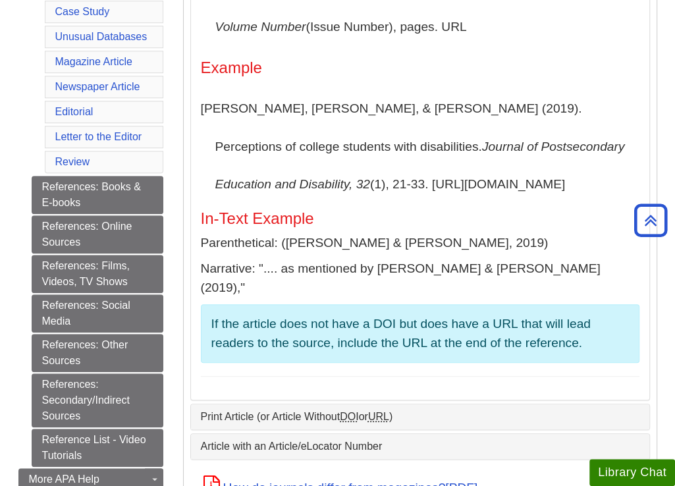
scroll to position [461, 0]
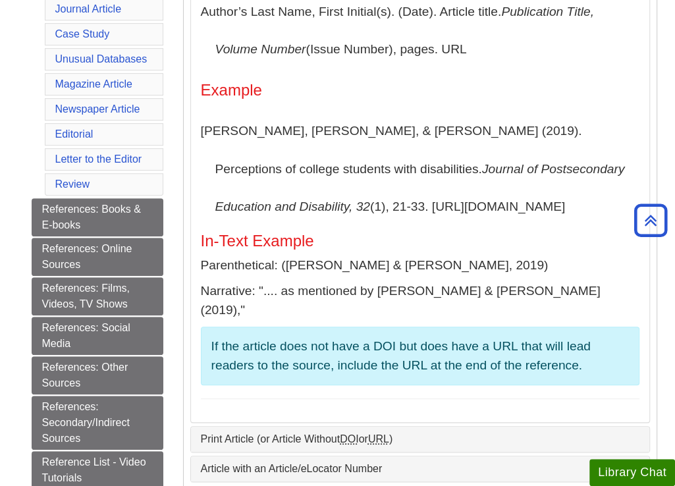
click at [444, 226] on p "Akin, D., & Huang, L. M. (2019). Perceptions of college students with disabilit…" at bounding box center [420, 169] width 438 height 114
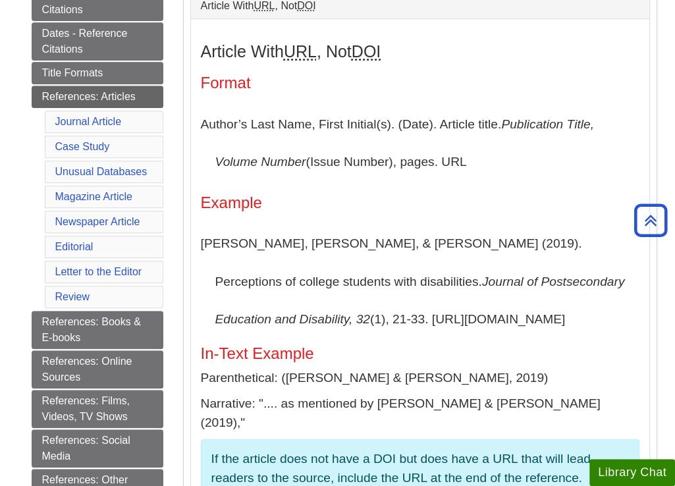
scroll to position [329, 0]
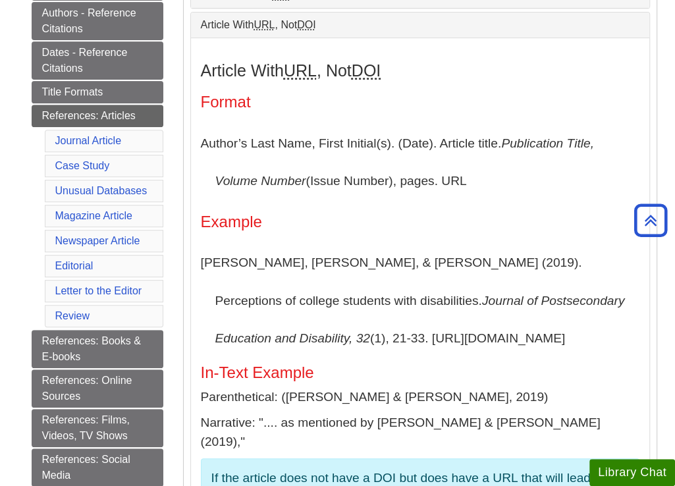
click at [437, 218] on h4 "Example" at bounding box center [420, 221] width 438 height 17
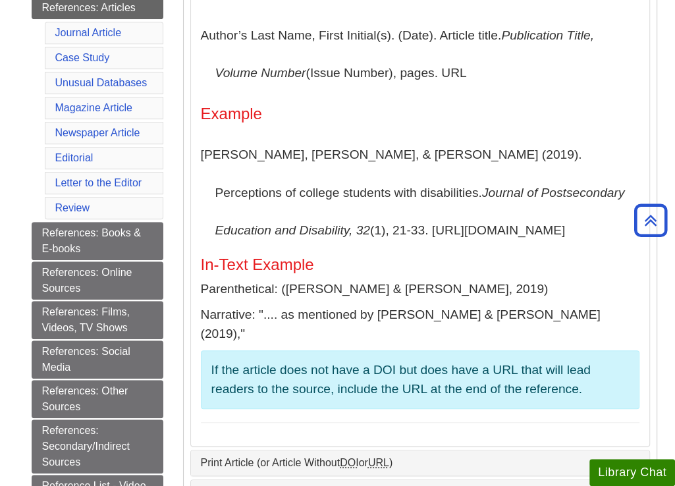
scroll to position [461, 0]
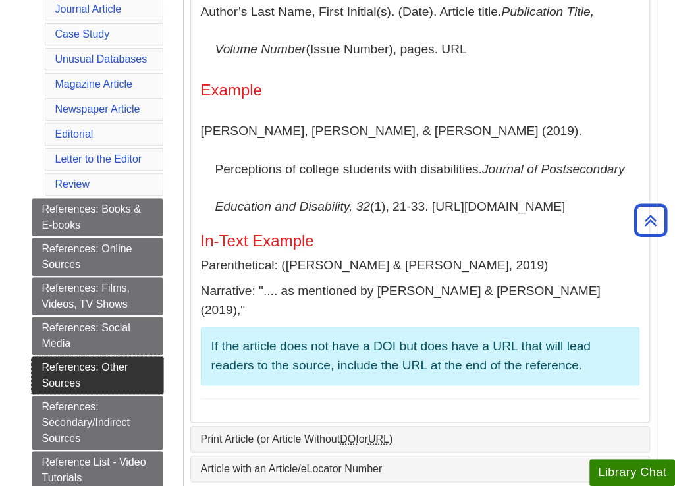
click at [61, 371] on link "References: Other Sources" at bounding box center [98, 375] width 132 height 38
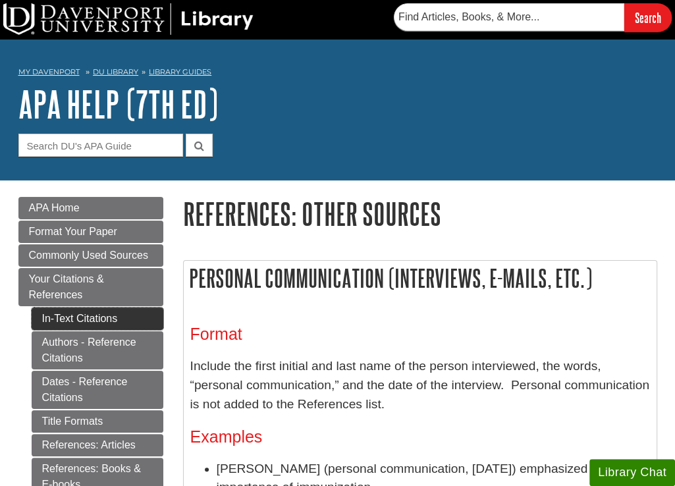
scroll to position [66, 0]
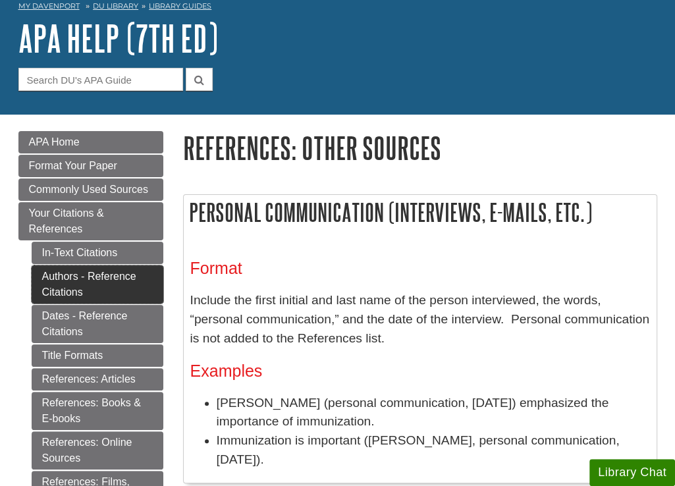
click at [66, 285] on link "Authors - Reference Citations" at bounding box center [98, 284] width 132 height 38
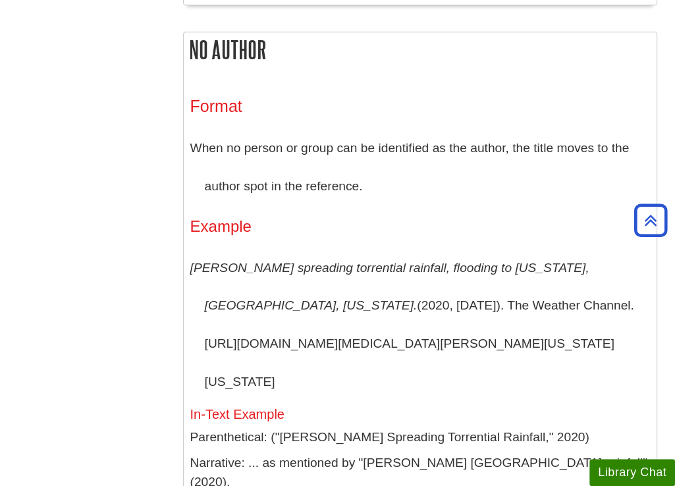
scroll to position [3819, 0]
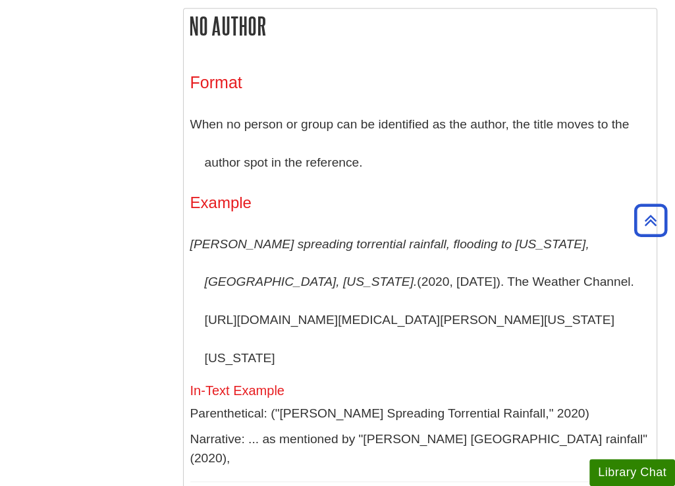
click at [431, 239] on div "Format When no person or group can be identified as the author, the title moves…" at bounding box center [420, 355] width 460 height 565
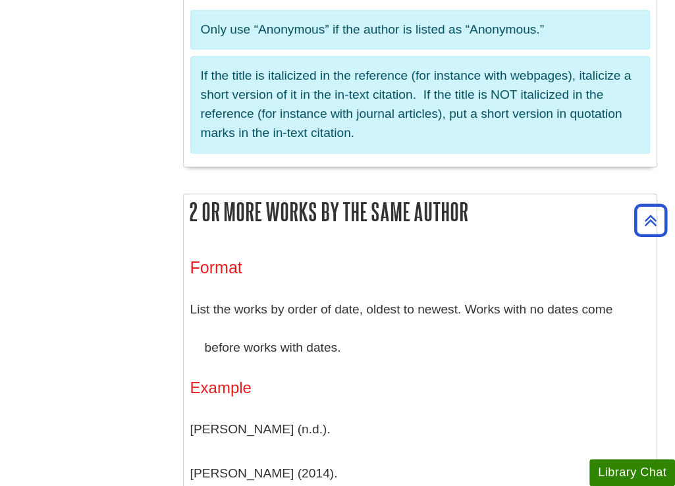
scroll to position [4345, 0]
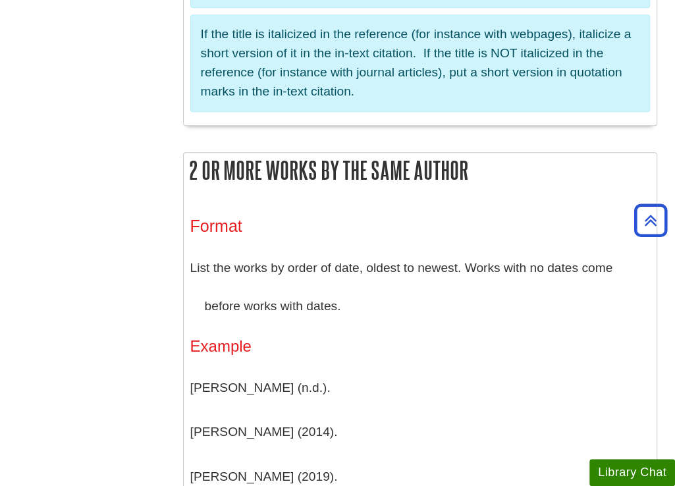
click at [435, 458] on p "[PERSON_NAME] (2019)." at bounding box center [420, 477] width 460 height 38
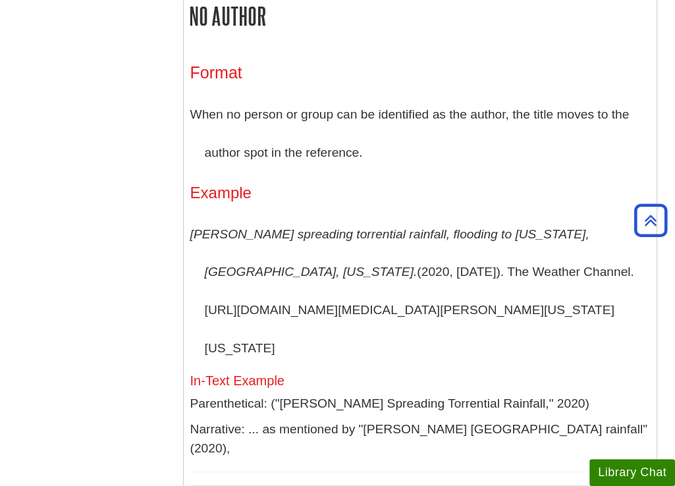
scroll to position [3687, 0]
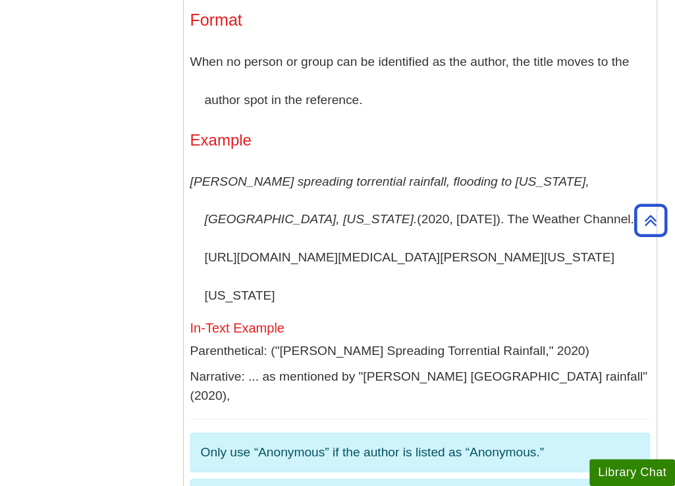
scroll to position [4082, 0]
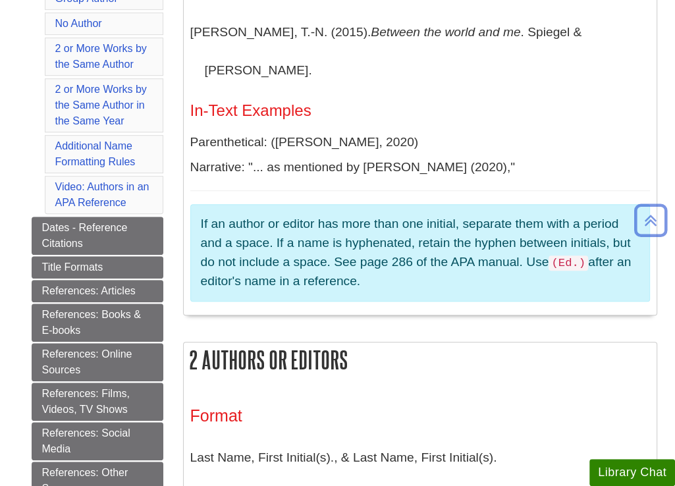
scroll to position [658, 0]
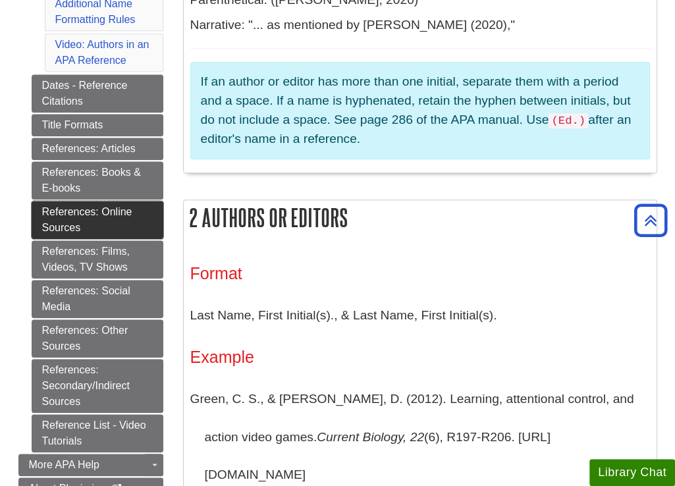
click at [105, 207] on link "References: Online Sources" at bounding box center [98, 220] width 132 height 38
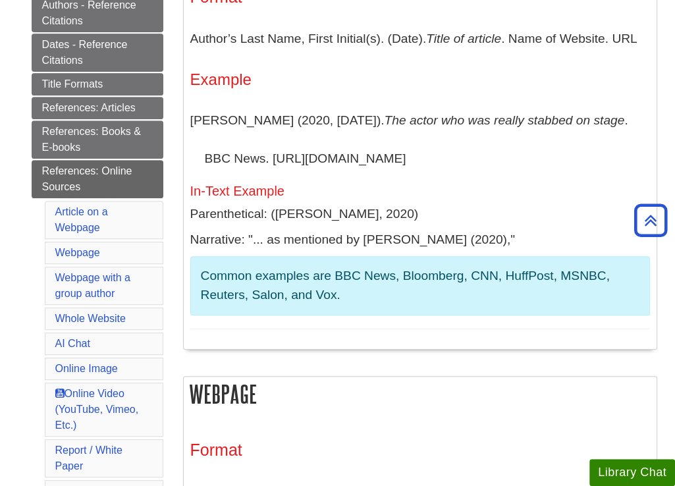
scroll to position [329, 0]
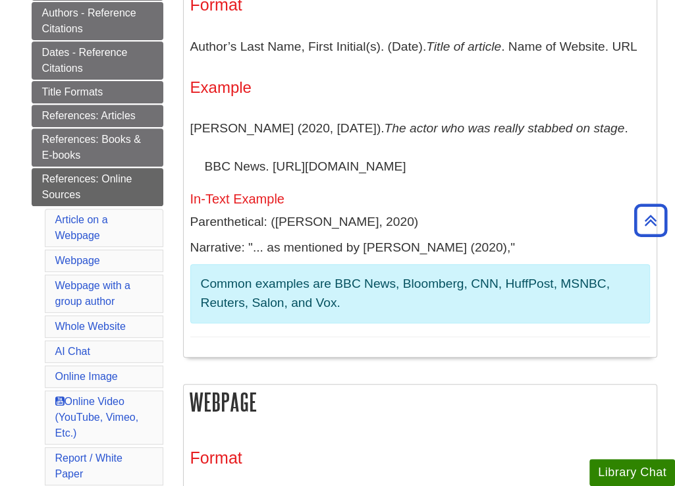
click at [514, 151] on p "[PERSON_NAME] (2020, [DATE]). The actor who was really stabbed on stage . BBC N…" at bounding box center [420, 147] width 460 height 76
click at [102, 112] on link "References: Articles" at bounding box center [98, 116] width 132 height 22
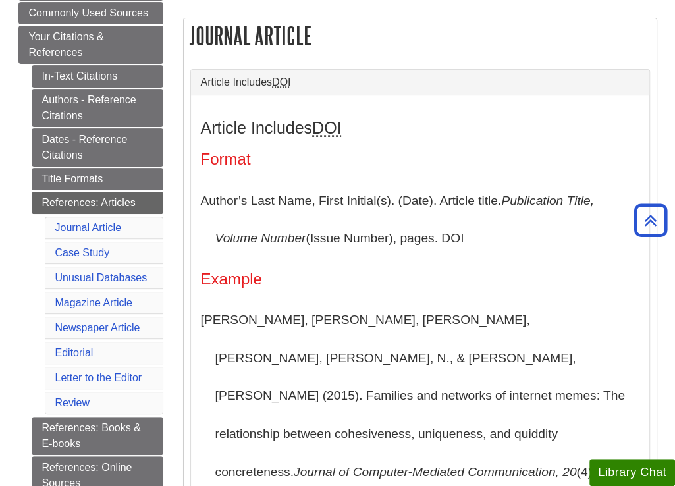
scroll to position [263, 0]
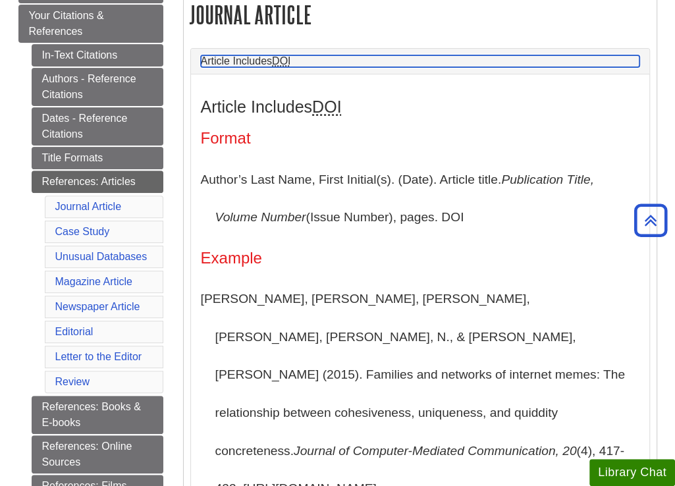
click at [447, 63] on link "Article Includes DOI" at bounding box center [420, 61] width 438 height 12
